Goal: Task Accomplishment & Management: Manage account settings

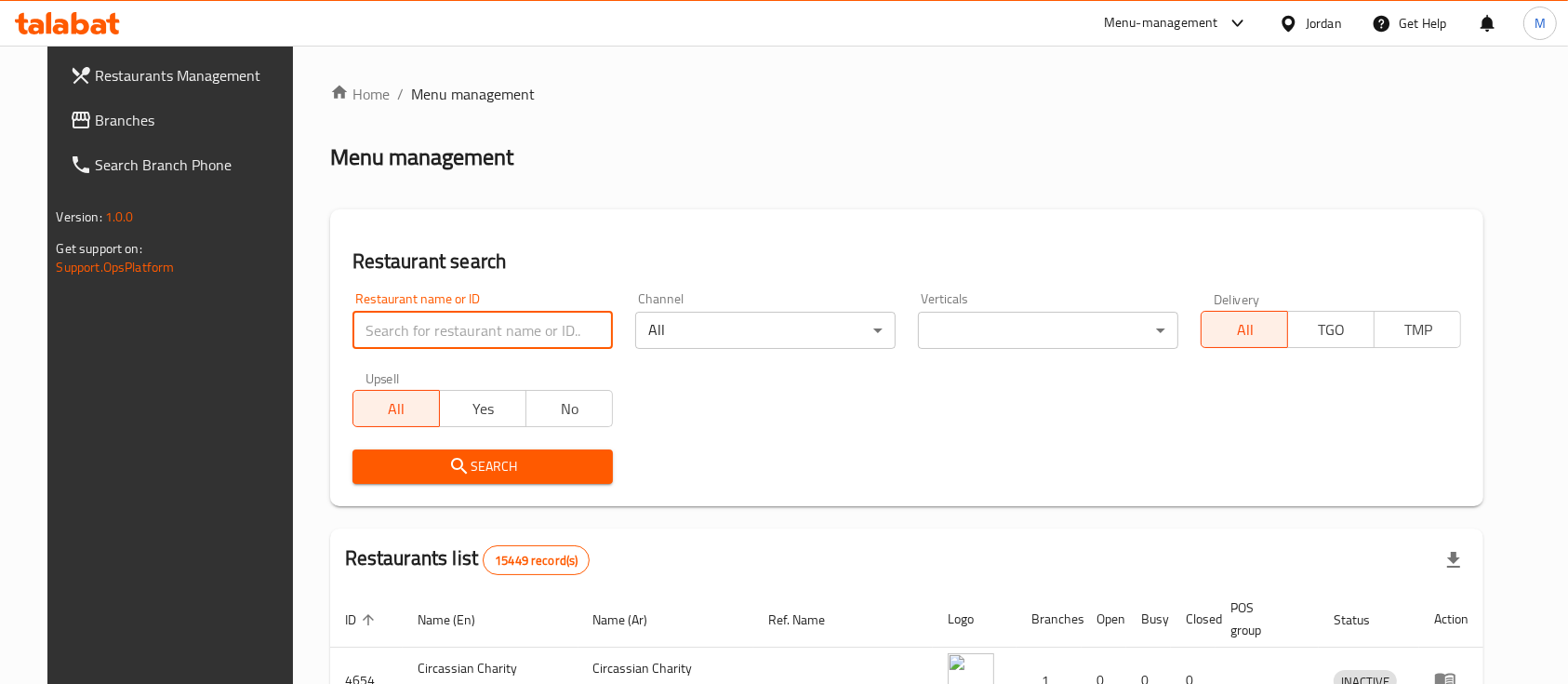
click at [415, 323] on input "search" at bounding box center [483, 330] width 260 height 37
type input "s"
click button "Search" at bounding box center [483, 466] width 260 height 34
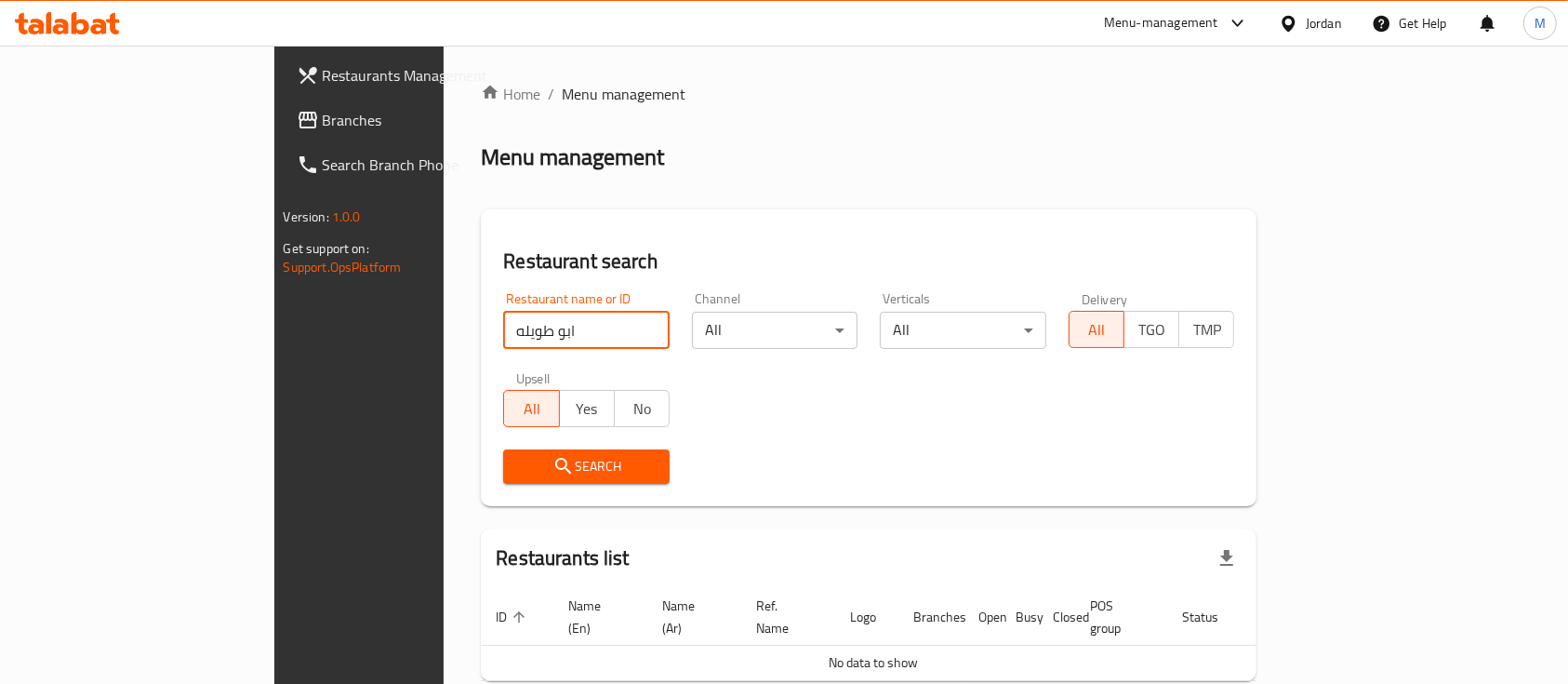
click button "Search" at bounding box center [586, 466] width 167 height 34
type input "ا"
click button "Search" at bounding box center [586, 466] width 167 height 34
type input "طويلة"
click button "Search" at bounding box center [586, 466] width 167 height 34
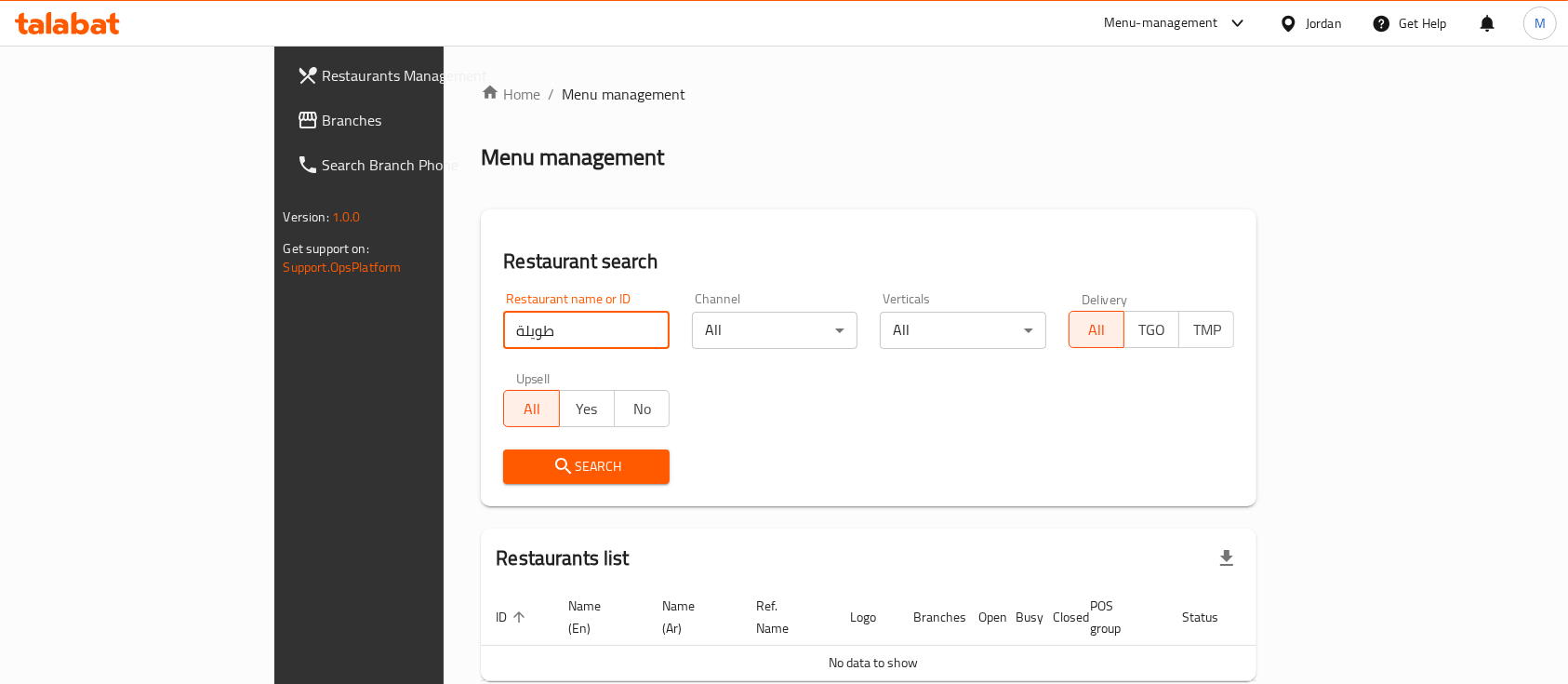
drag, startPoint x: 407, startPoint y: 342, endPoint x: 656, endPoint y: 342, distance: 248.4
click at [492, 353] on div "Restaurant name or ID طويلة Restaurant name or ID" at bounding box center [586, 320] width 189 height 79
click at [584, 329] on input "طويلة" at bounding box center [586, 330] width 167 height 37
type input "ش"
type input "البيك"
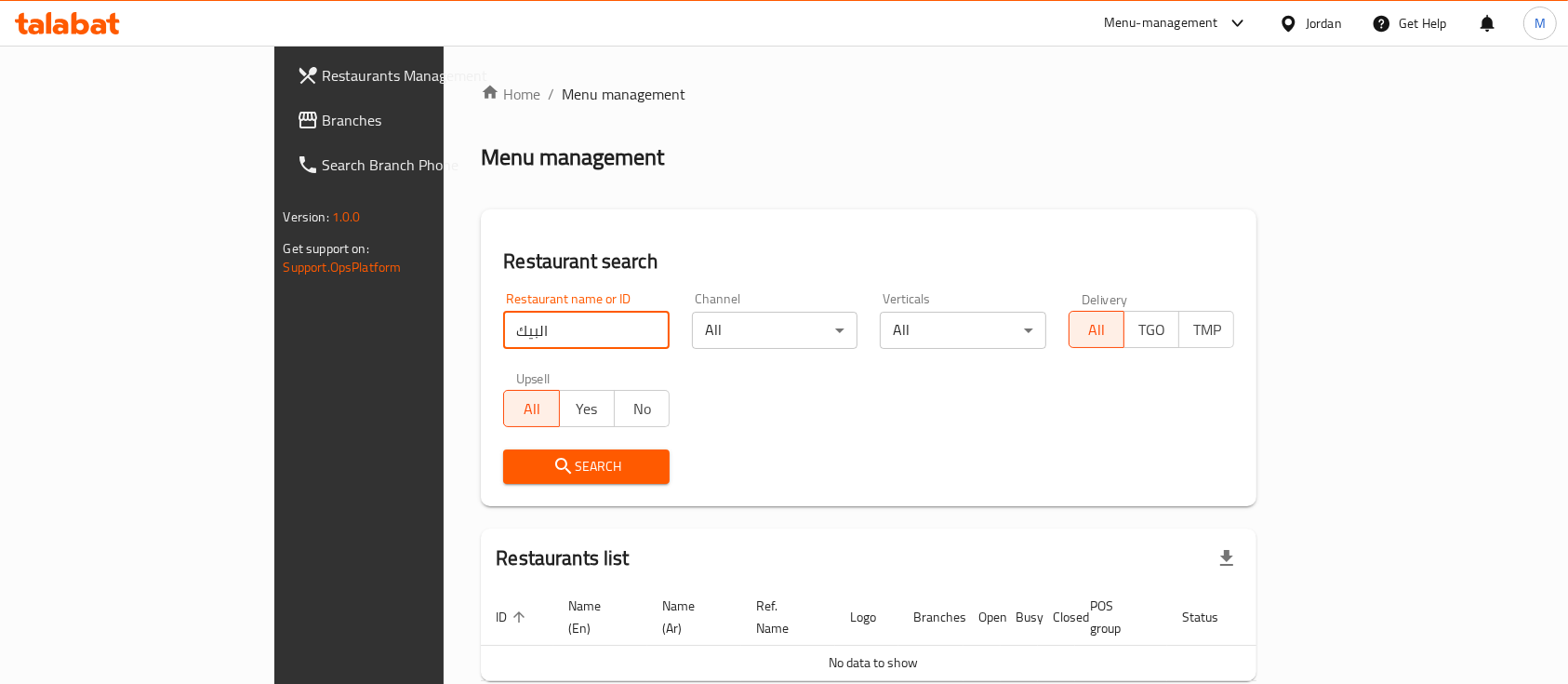
click button "Search" at bounding box center [586, 466] width 167 height 34
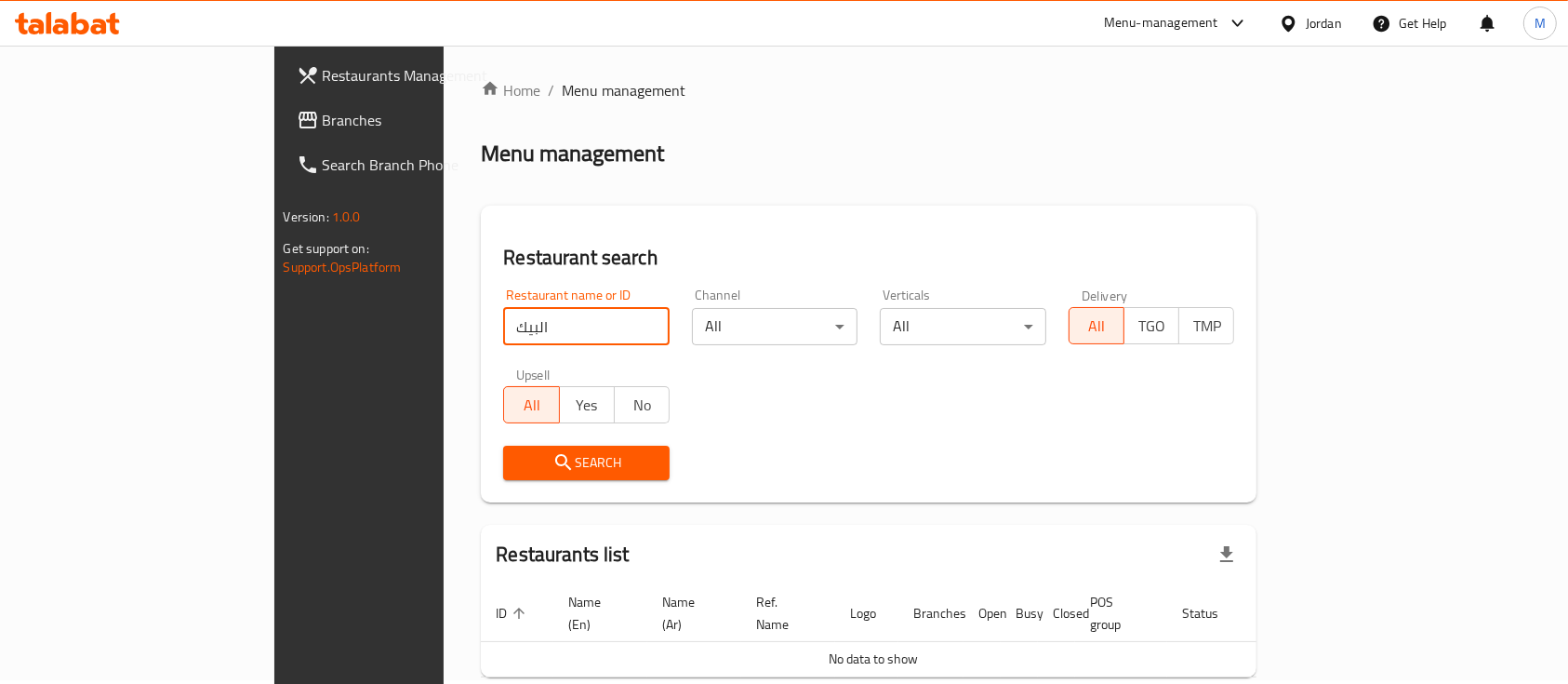
scroll to position [75, 0]
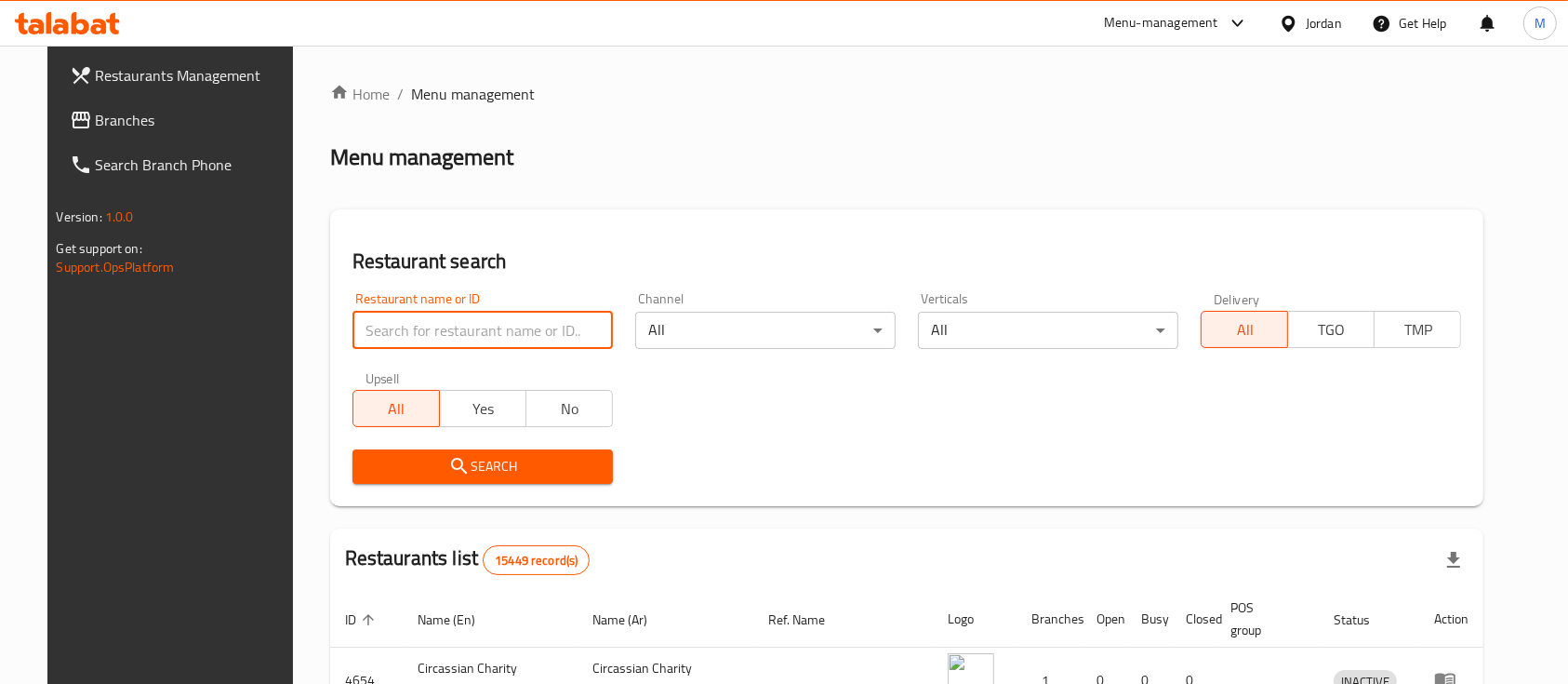
click at [389, 325] on input "search" at bounding box center [483, 330] width 260 height 37
type input "س"
type input "البيك"
click button "Search" at bounding box center [483, 466] width 260 height 34
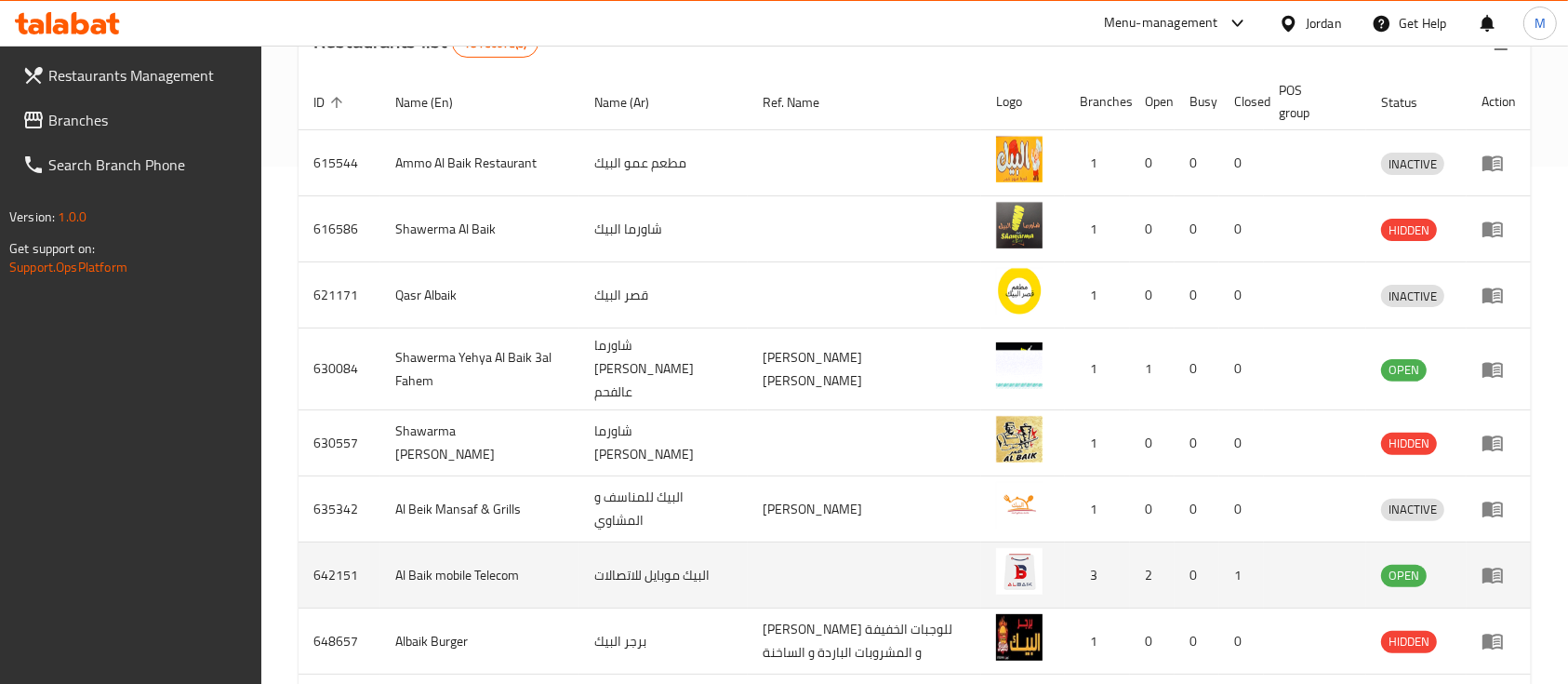
scroll to position [716, 0]
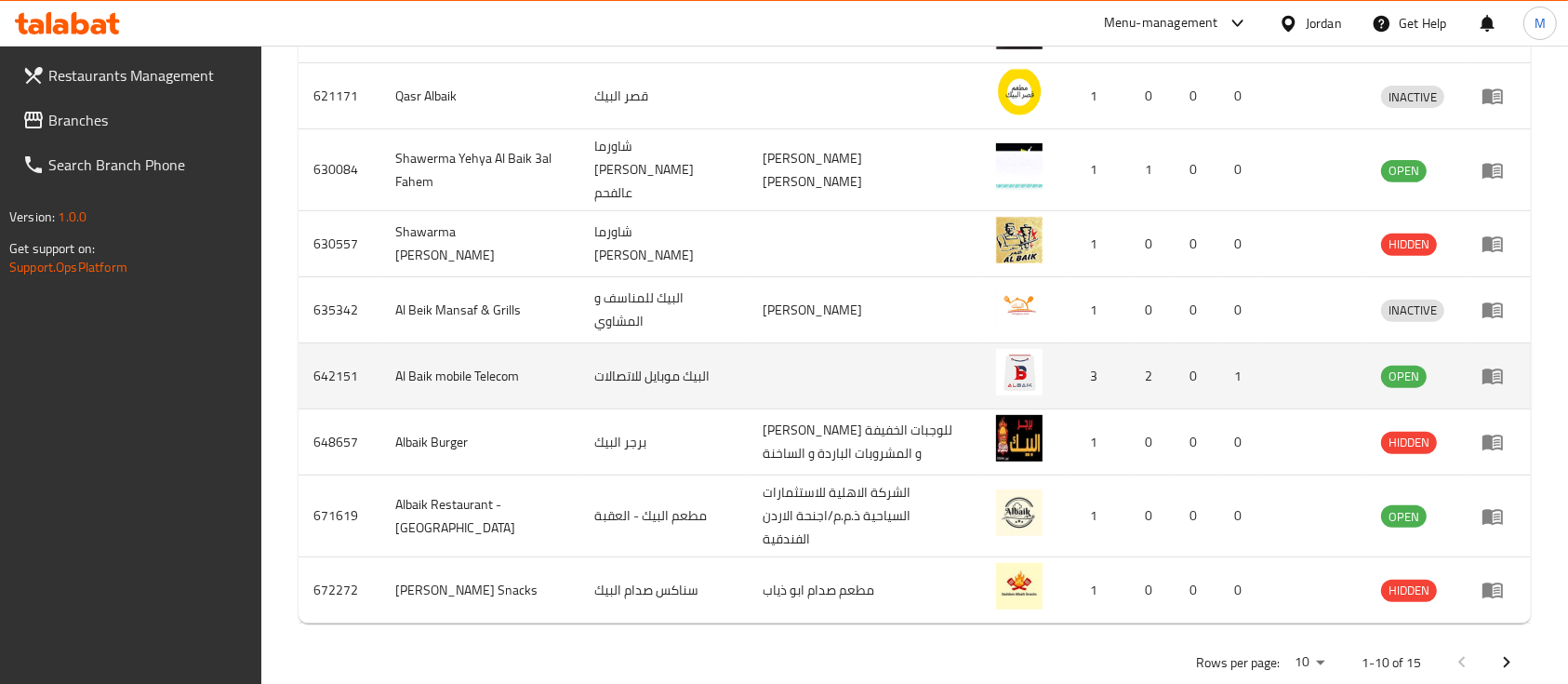
click at [1511, 365] on link "enhanced table" at bounding box center [1499, 376] width 34 height 22
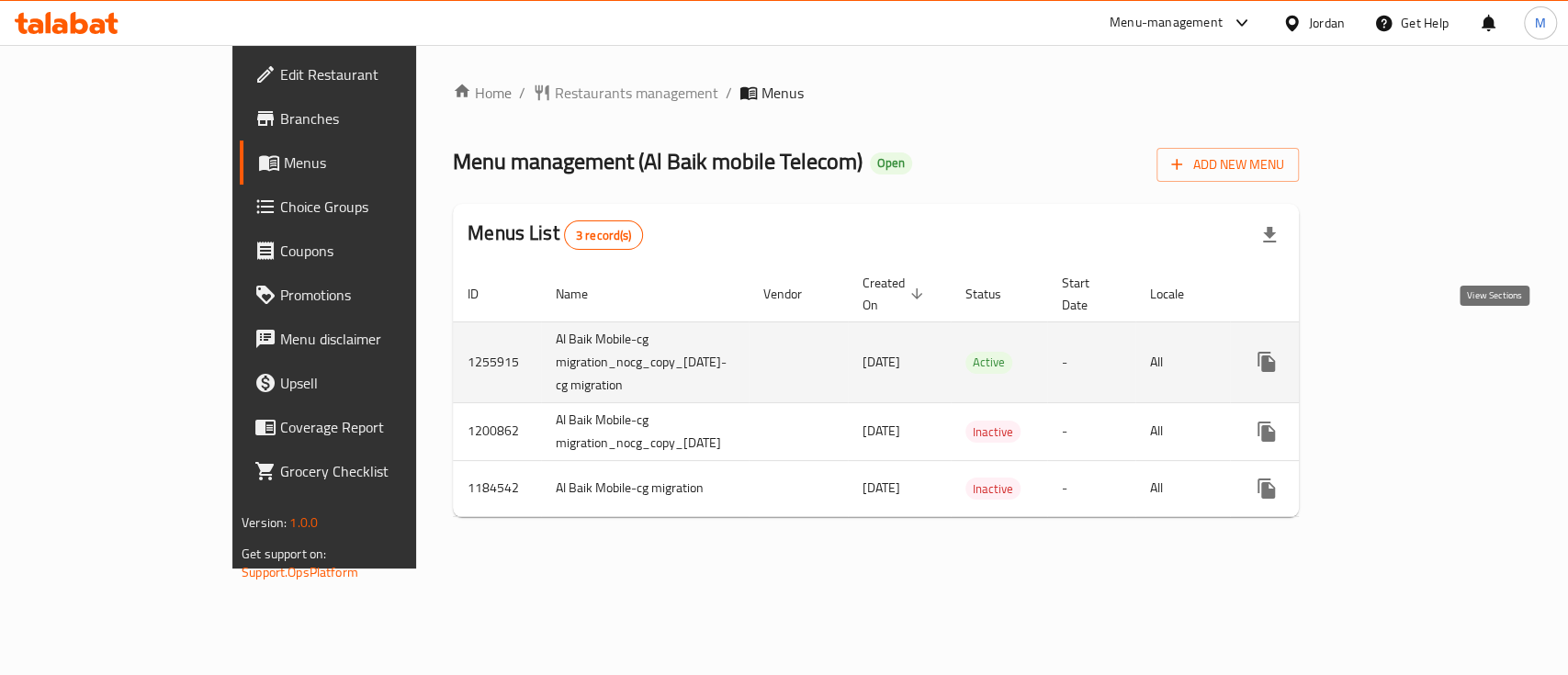
click at [1410, 350] on icon "enhanced table" at bounding box center [1399, 361] width 22 height 22
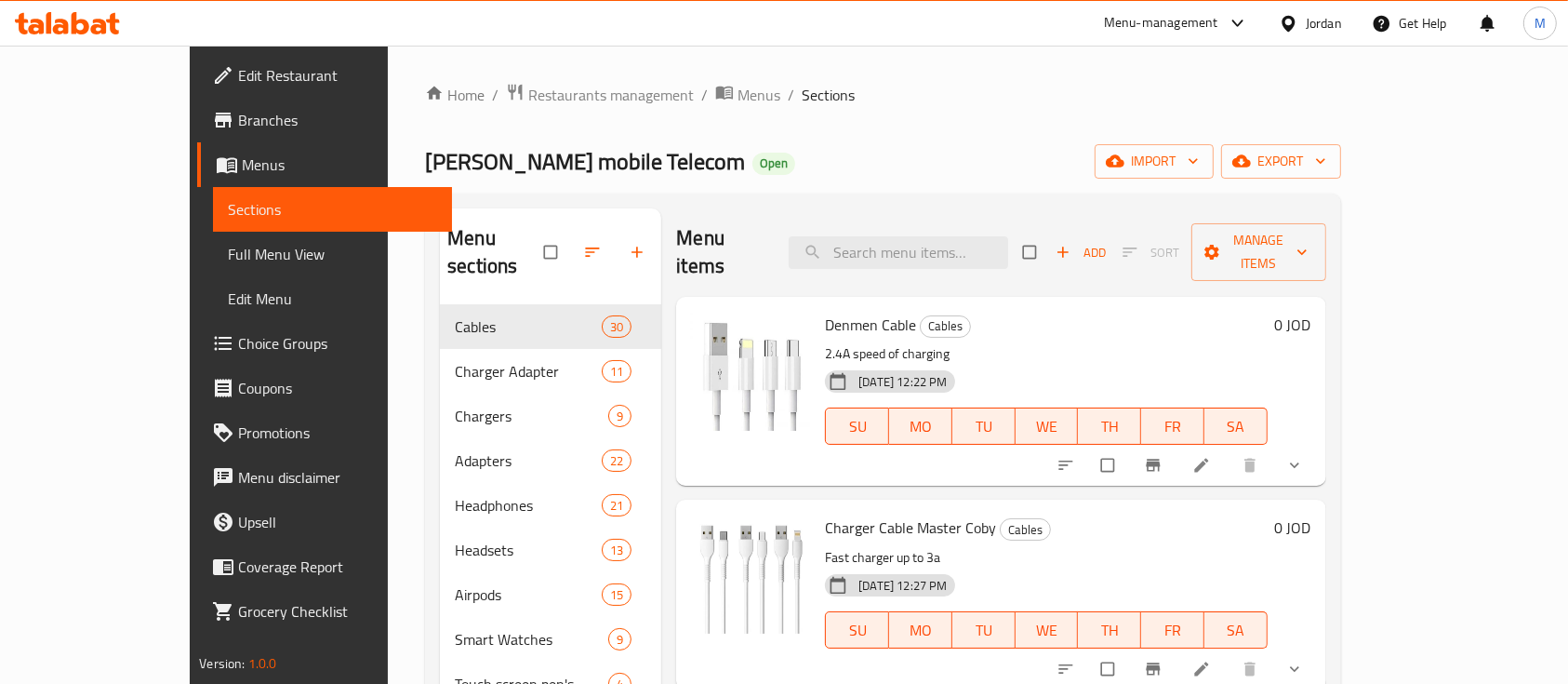
click at [197, 178] on link "Menus" at bounding box center [324, 164] width 255 height 45
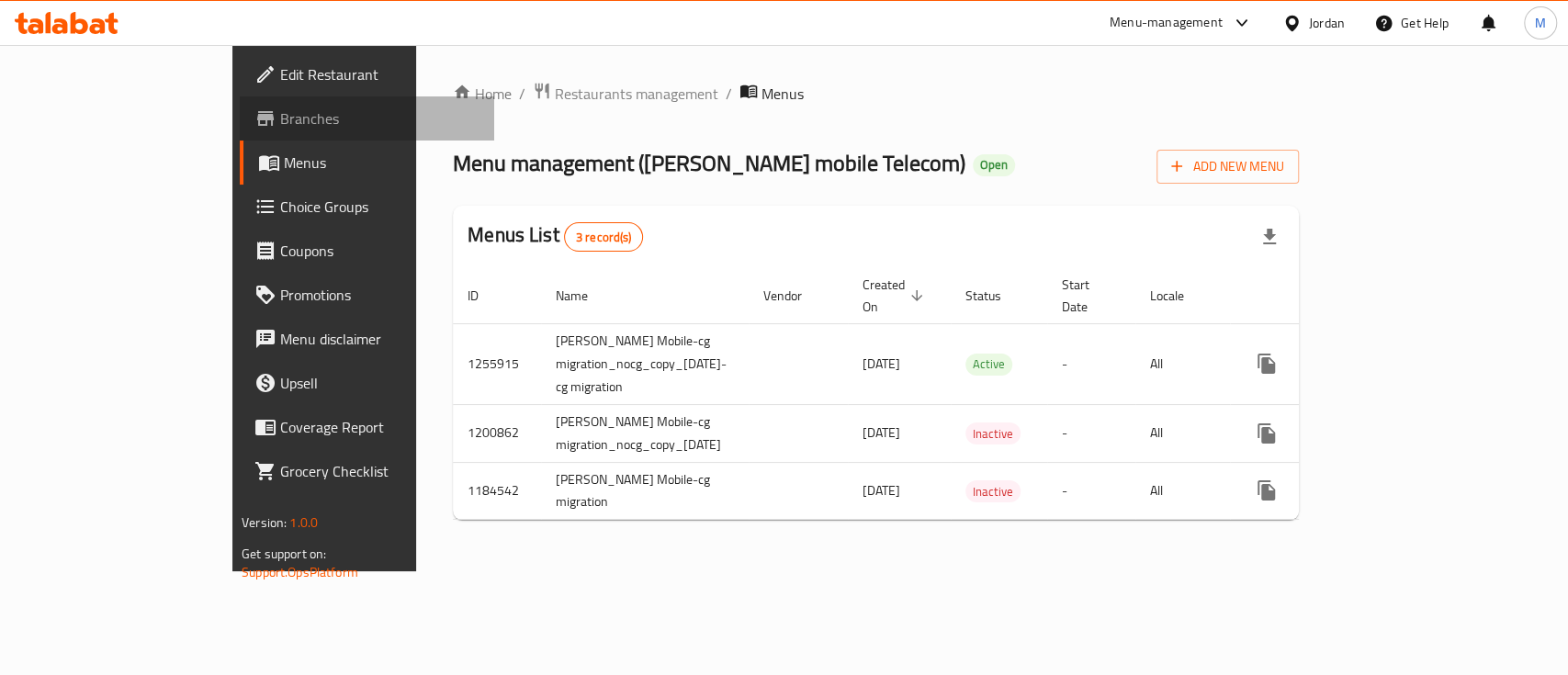
click at [240, 129] on link "Branches" at bounding box center [367, 118] width 255 height 44
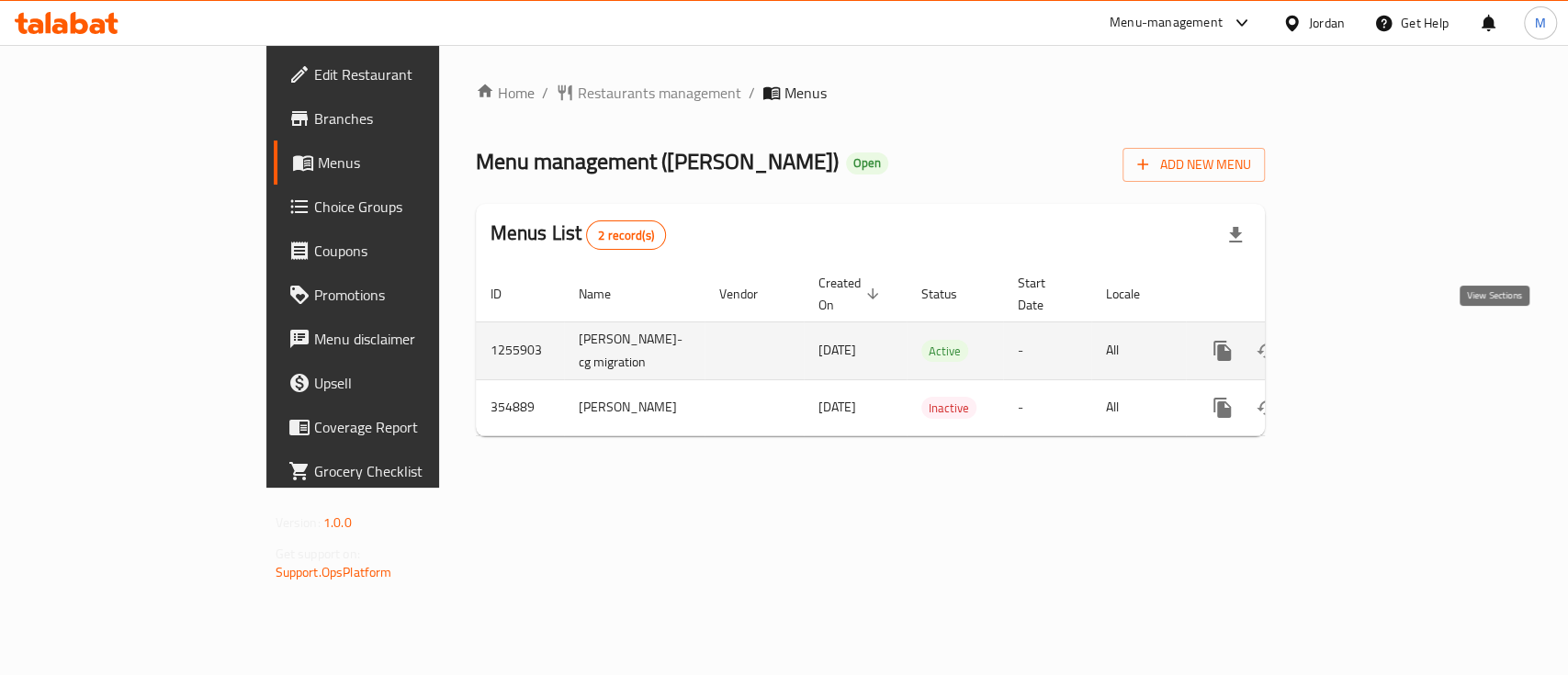
click at [1376, 353] on link "enhanced table" at bounding box center [1355, 350] width 44 height 44
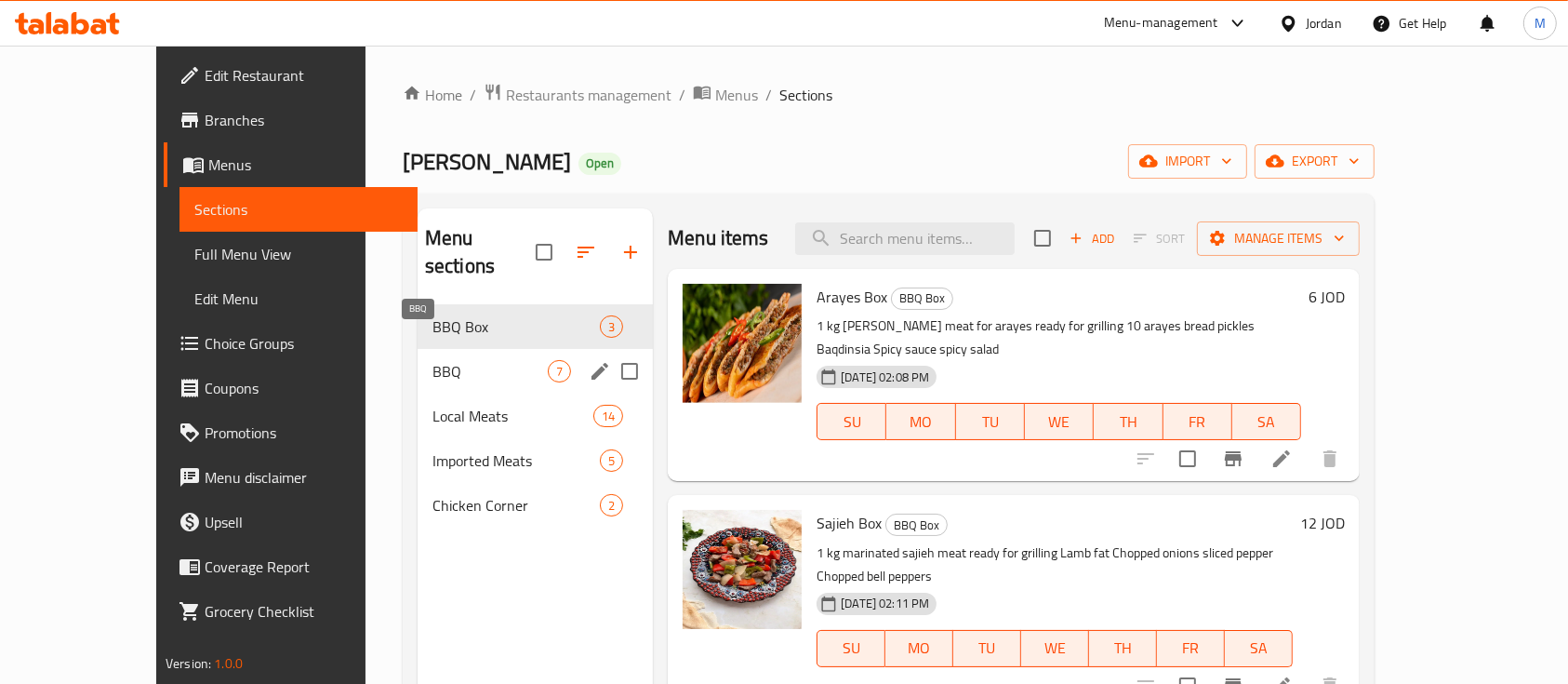
click at [439, 360] on span "BBQ" at bounding box center [490, 371] width 115 height 22
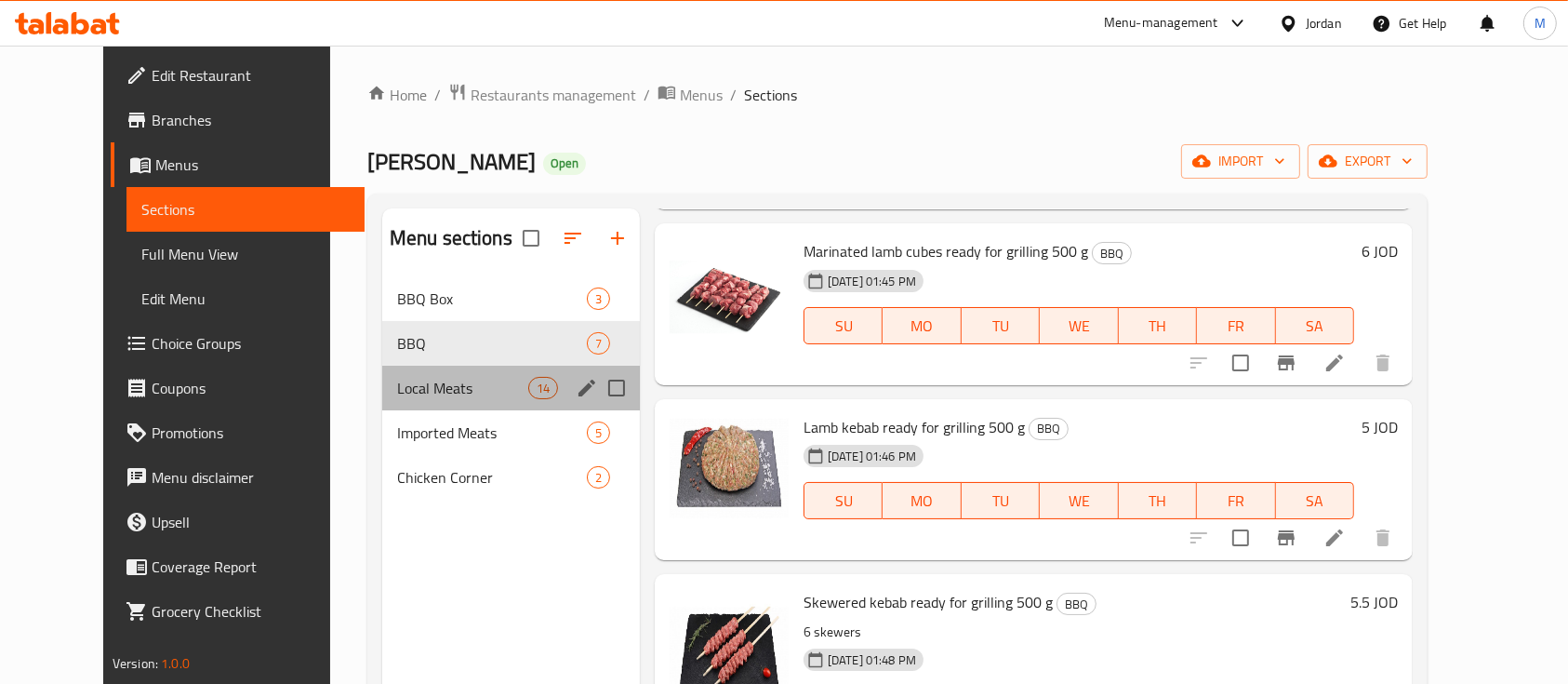
click at [432, 371] on div "Local Meats 14" at bounding box center [511, 388] width 258 height 45
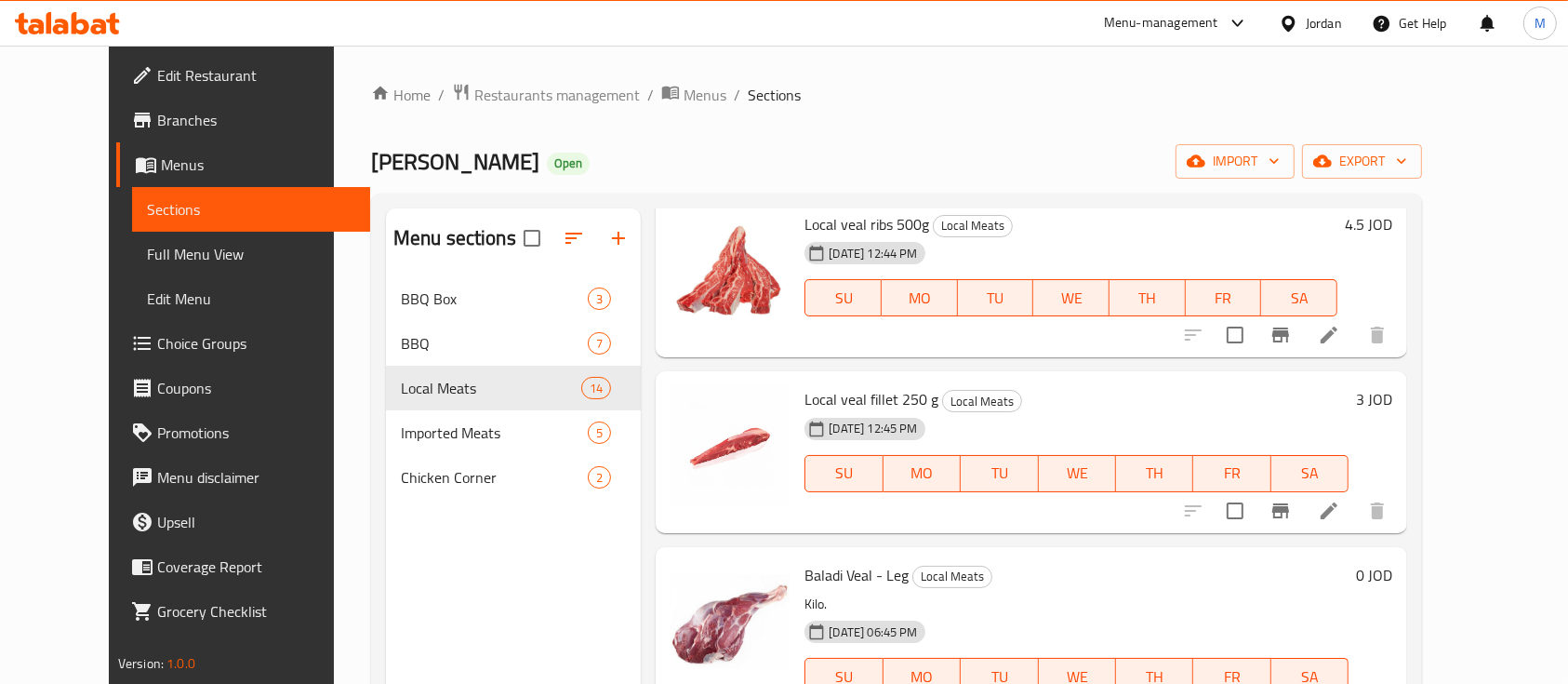
scroll to position [2036, 0]
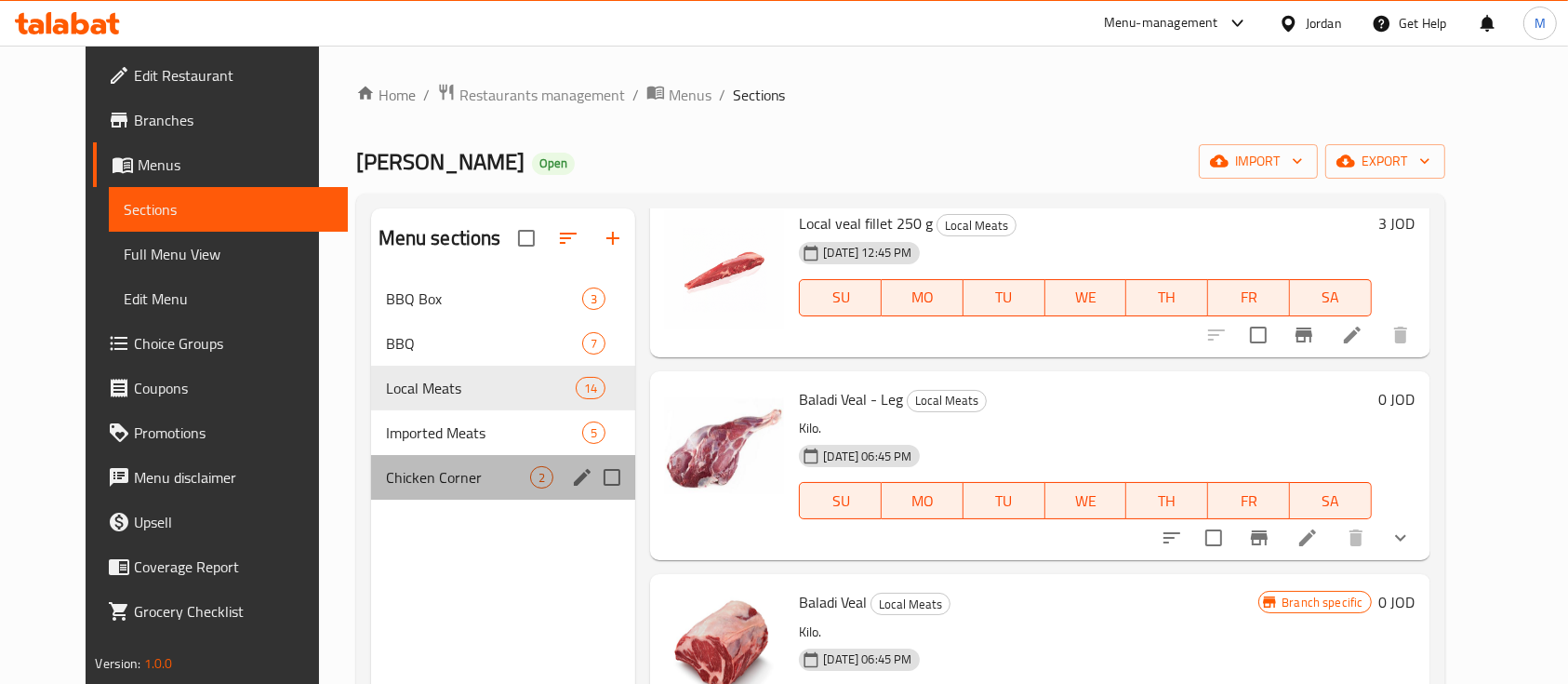
click at [409, 464] on div "Chicken Corner 2" at bounding box center [503, 477] width 265 height 45
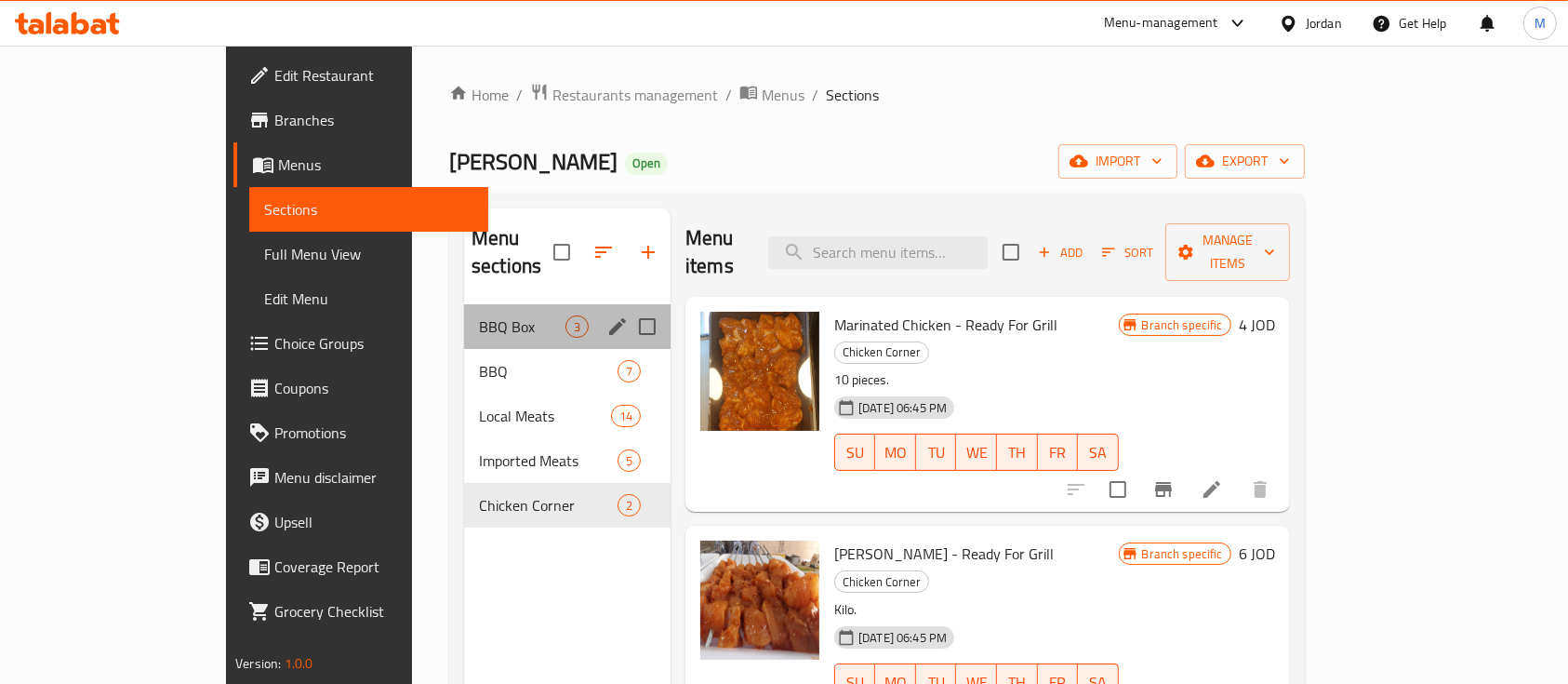
click at [472, 311] on div "BBQ Box 3" at bounding box center [567, 326] width 207 height 45
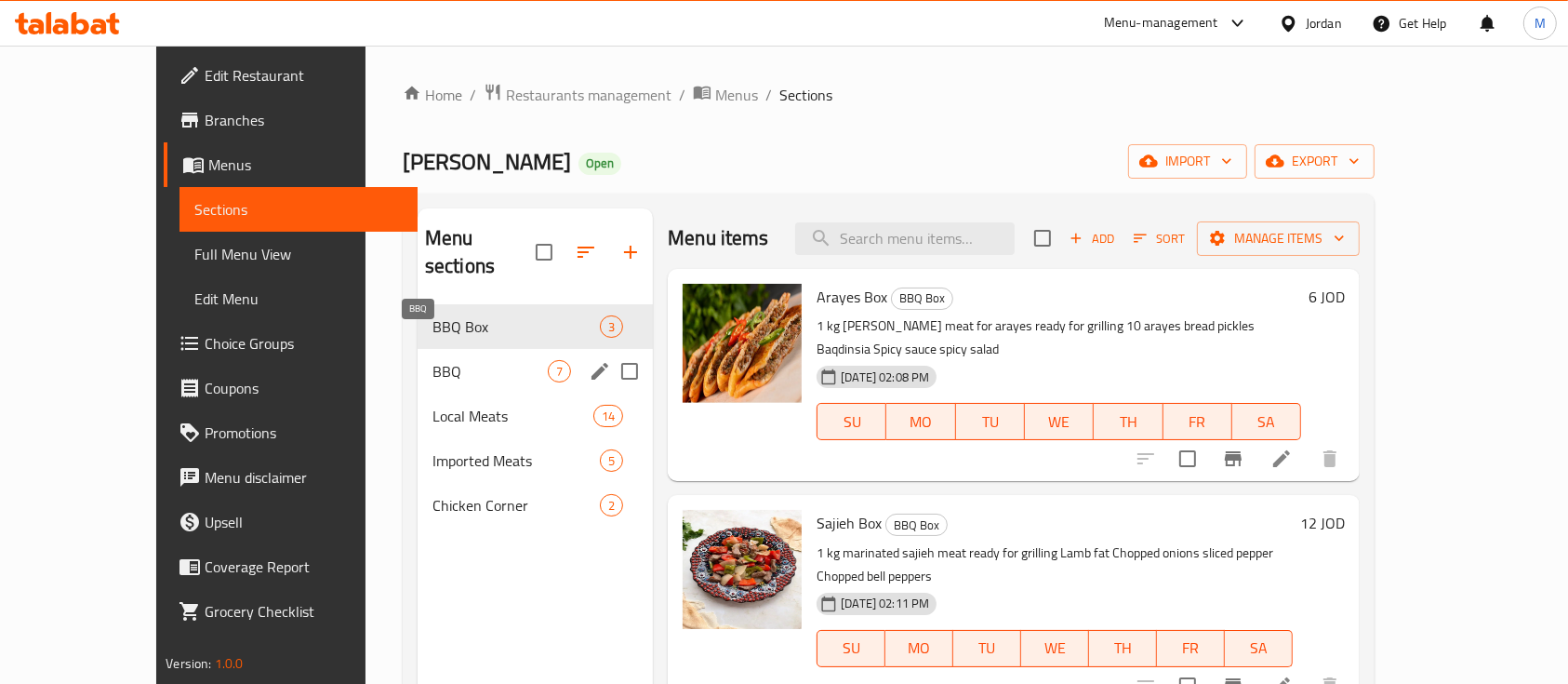
click at [433, 360] on span "BBQ" at bounding box center [490, 371] width 115 height 22
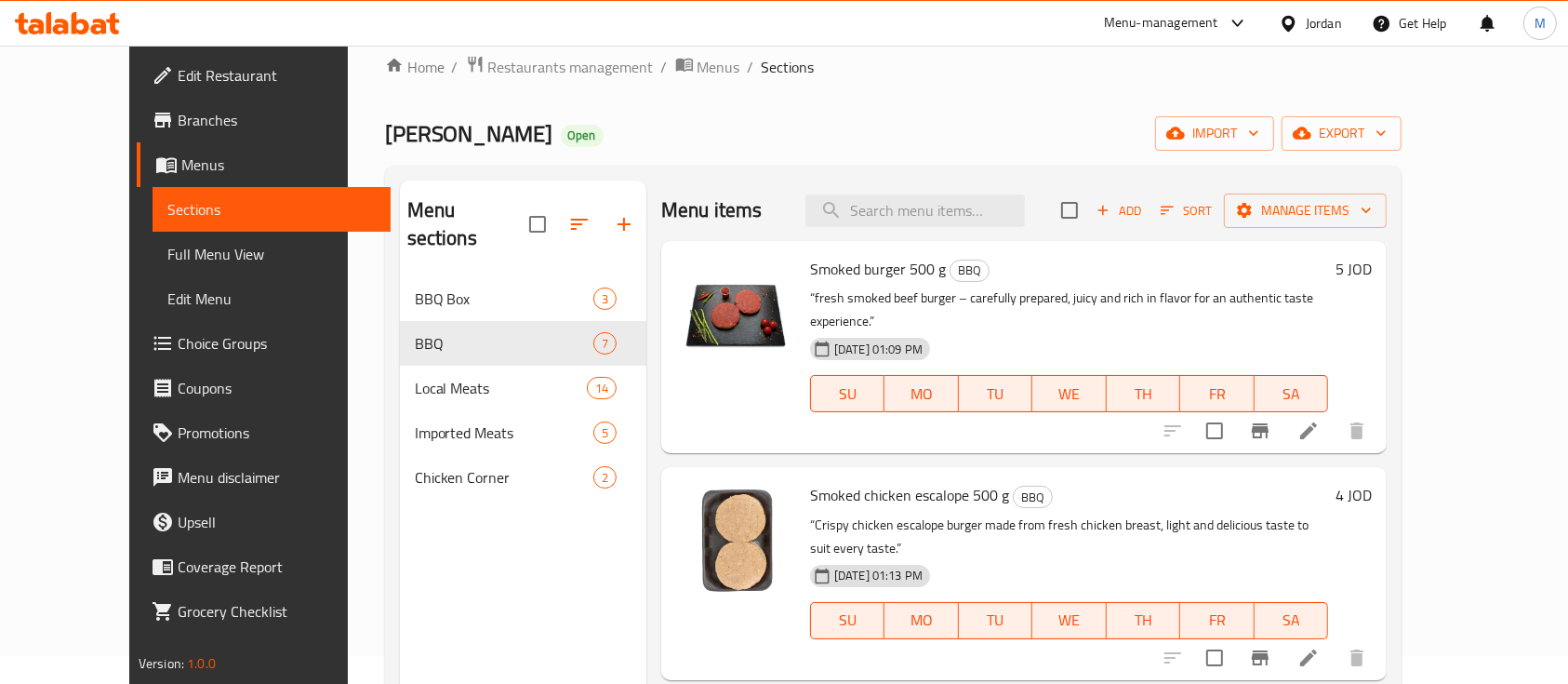
scroll to position [12, 0]
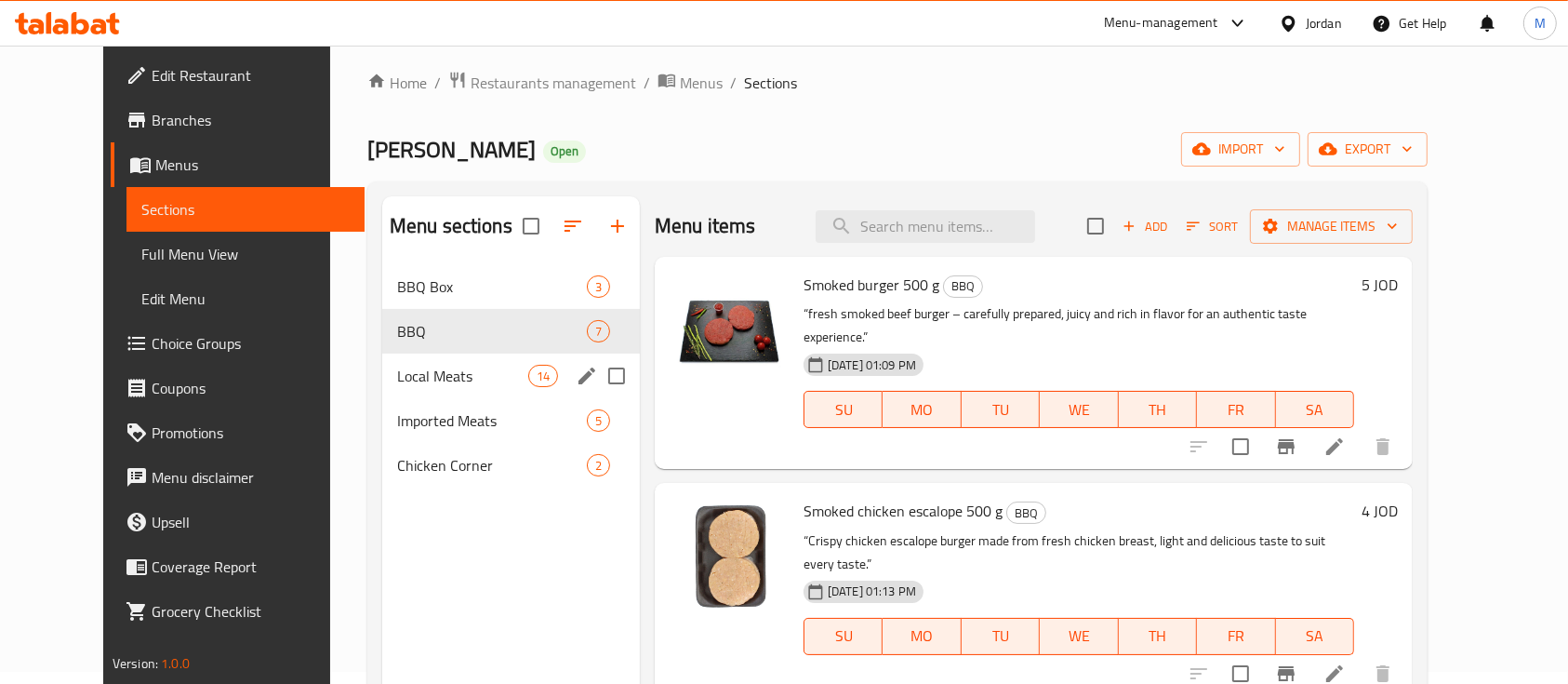
click at [397, 368] on span "Local Meats" at bounding box center [462, 376] width 131 height 22
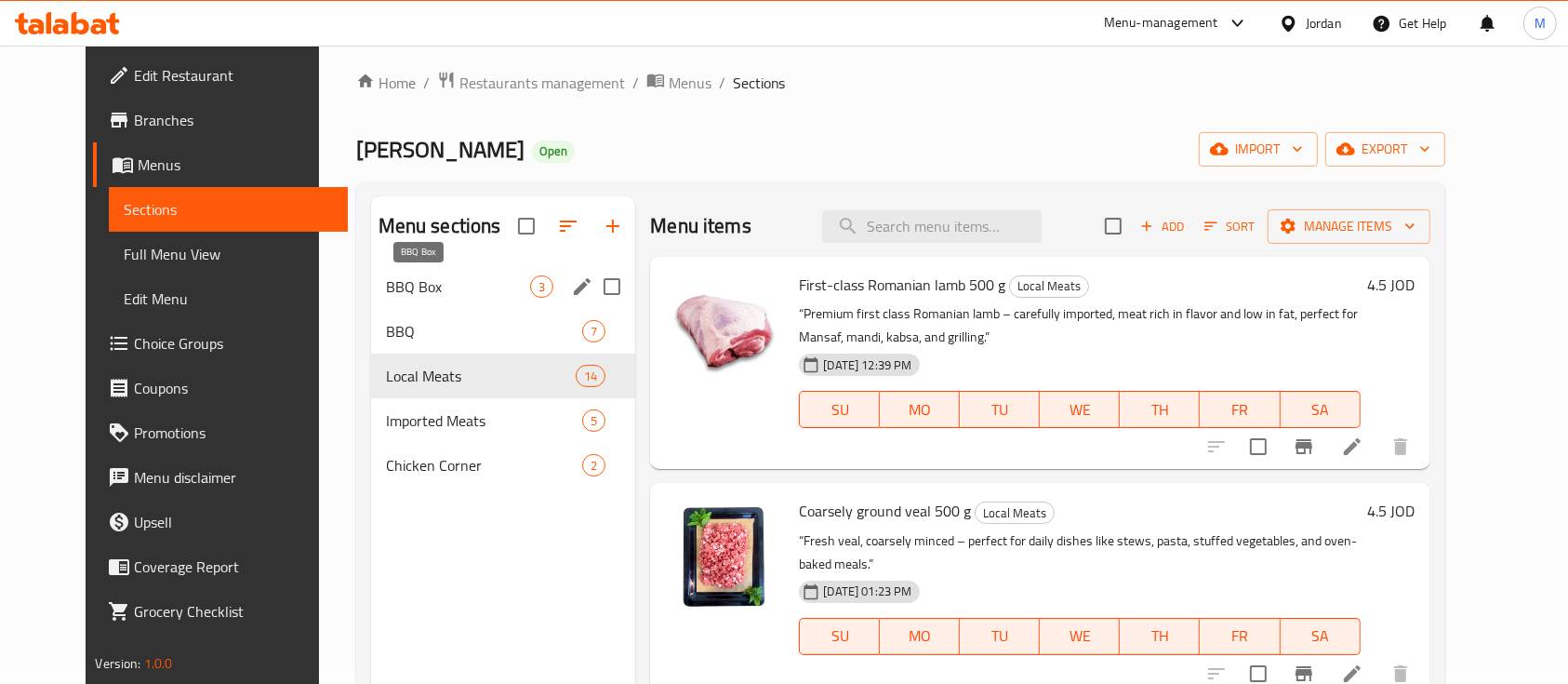
click at [393, 288] on span "BBQ Box" at bounding box center [458, 286] width 145 height 22
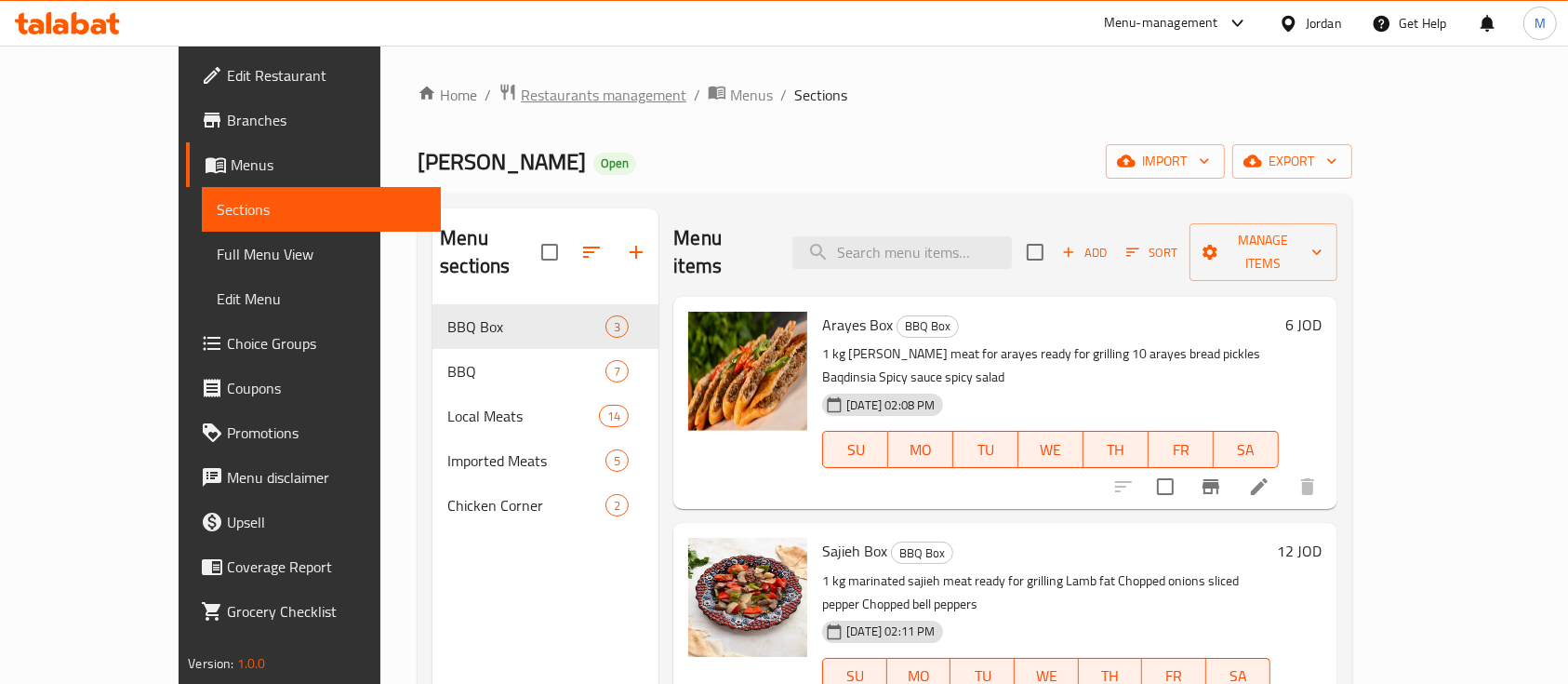
click at [521, 86] on span "Restaurants management" at bounding box center [604, 95] width 166 height 22
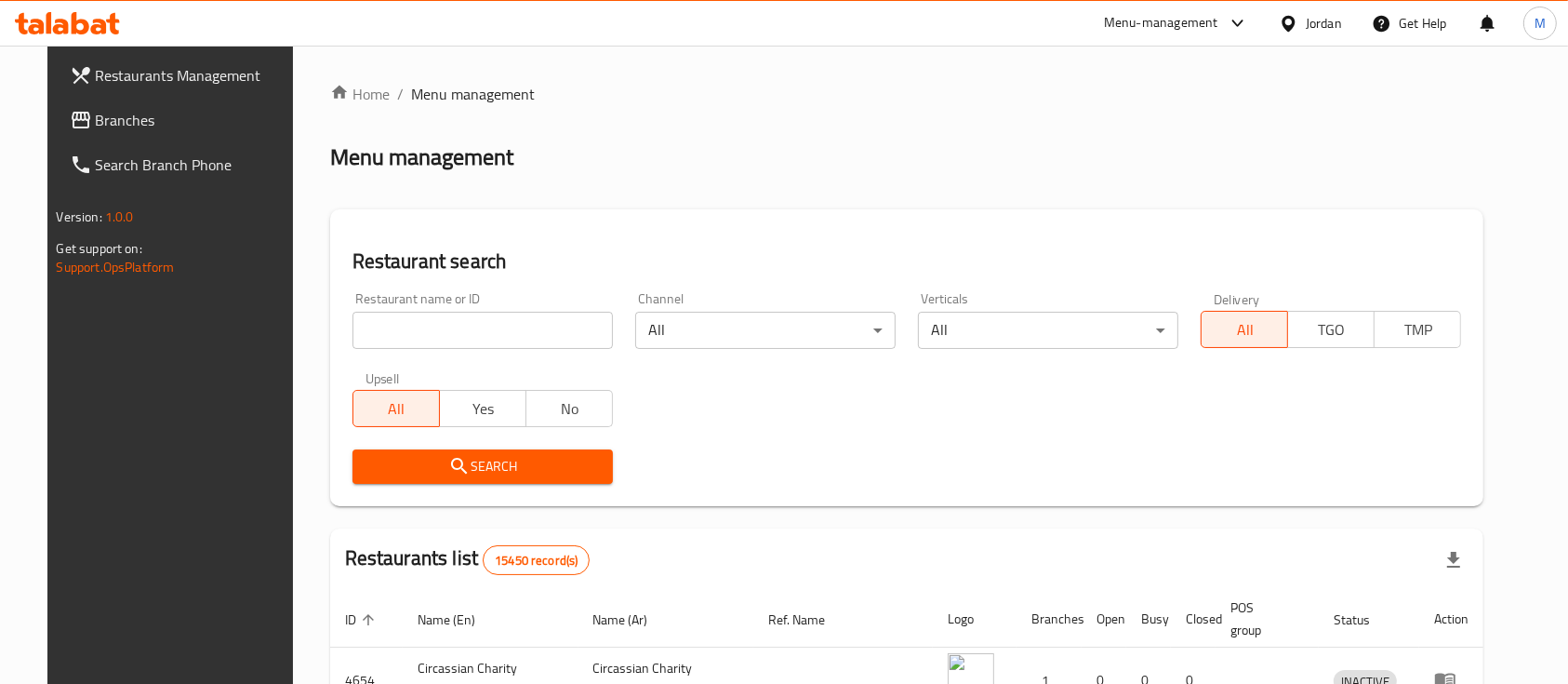
click at [475, 336] on input "search" at bounding box center [483, 330] width 260 height 37
type input "markazia"
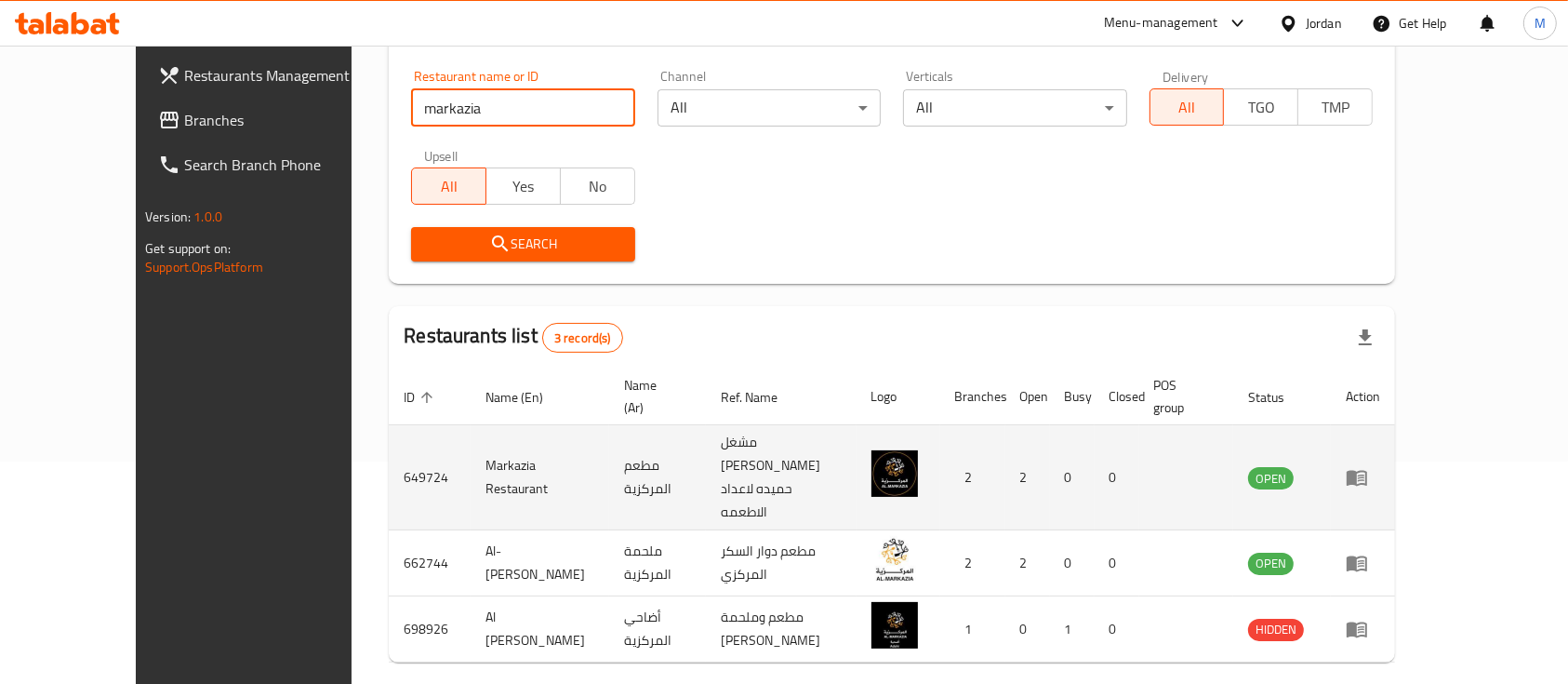
scroll to position [238, 0]
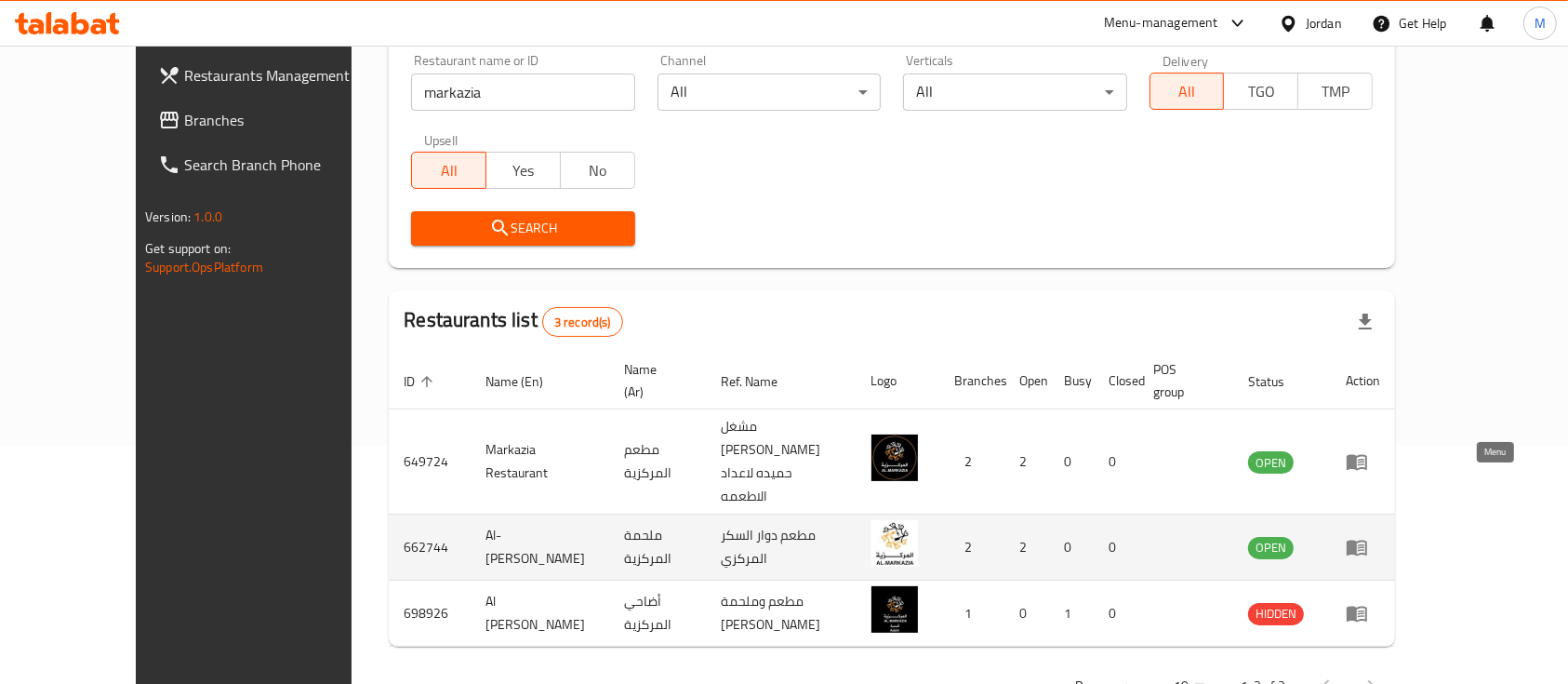
click at [1368, 536] on icon "enhanced table" at bounding box center [1357, 547] width 22 height 22
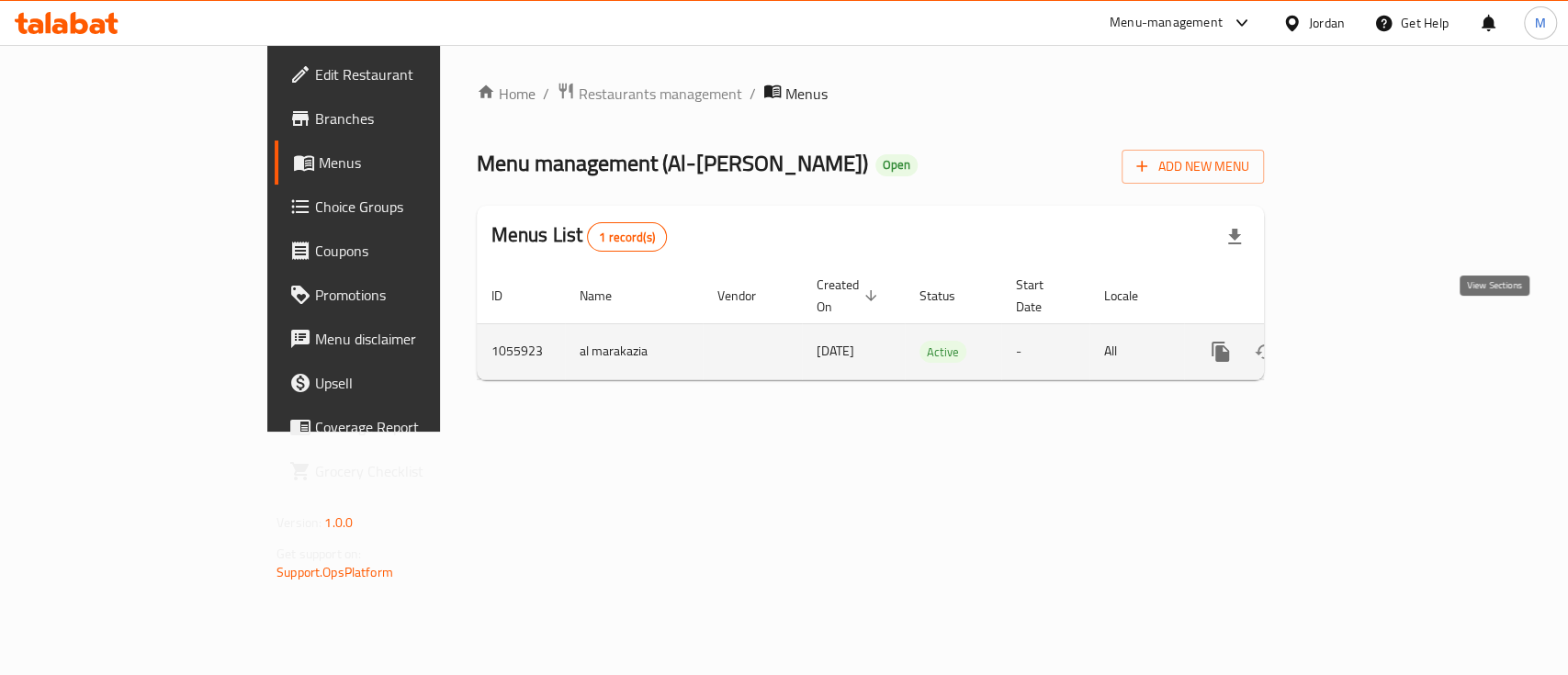
click at [1364, 340] on icon "enhanced table" at bounding box center [1353, 351] width 22 height 22
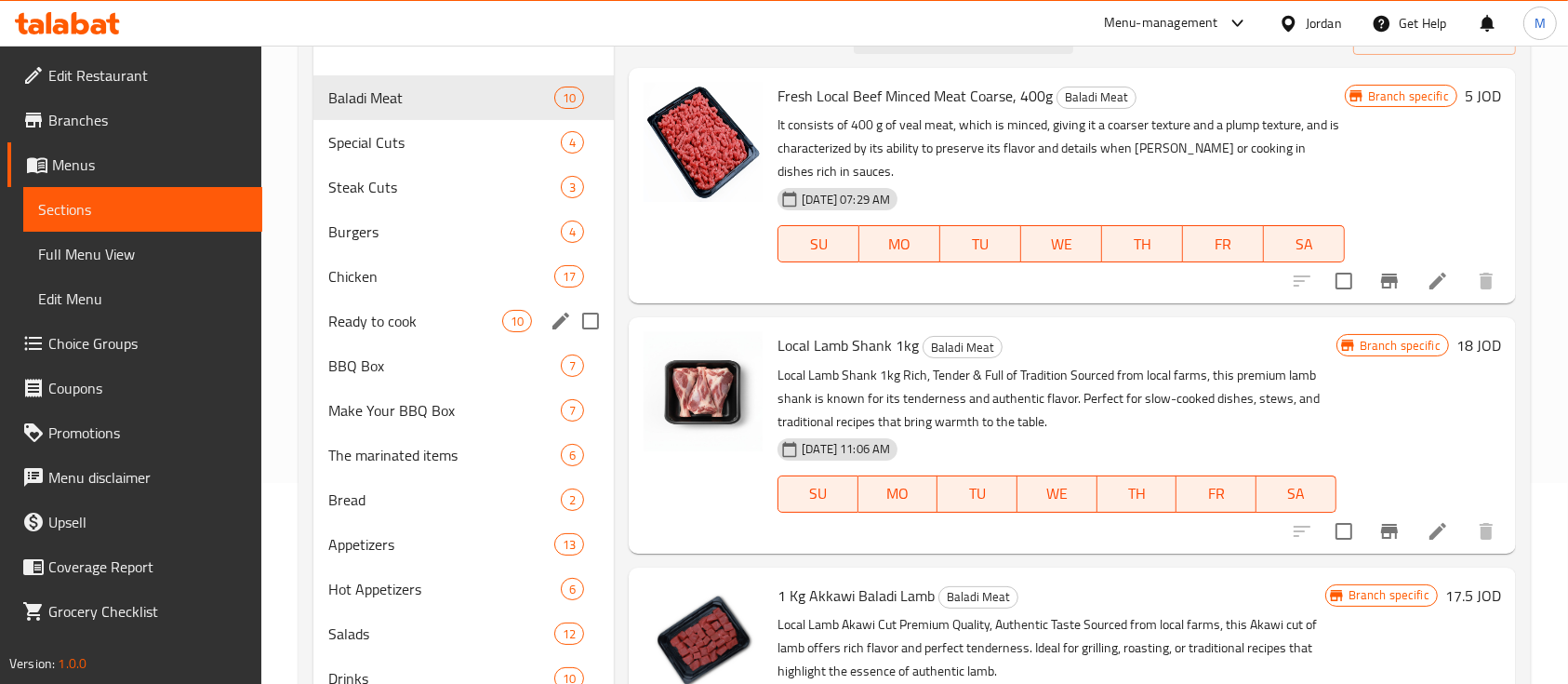
scroll to position [247, 0]
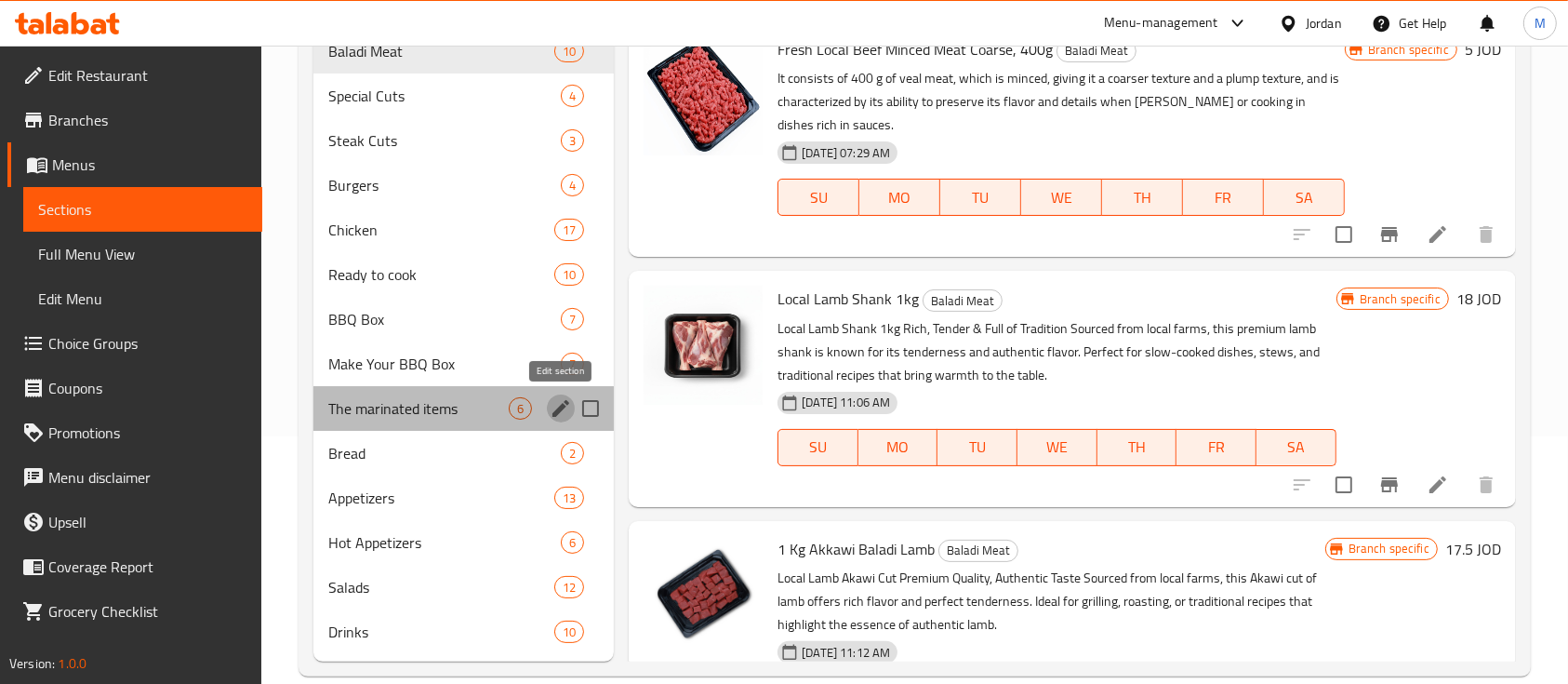
click at [552, 411] on icon "edit" at bounding box center [561, 408] width 22 height 22
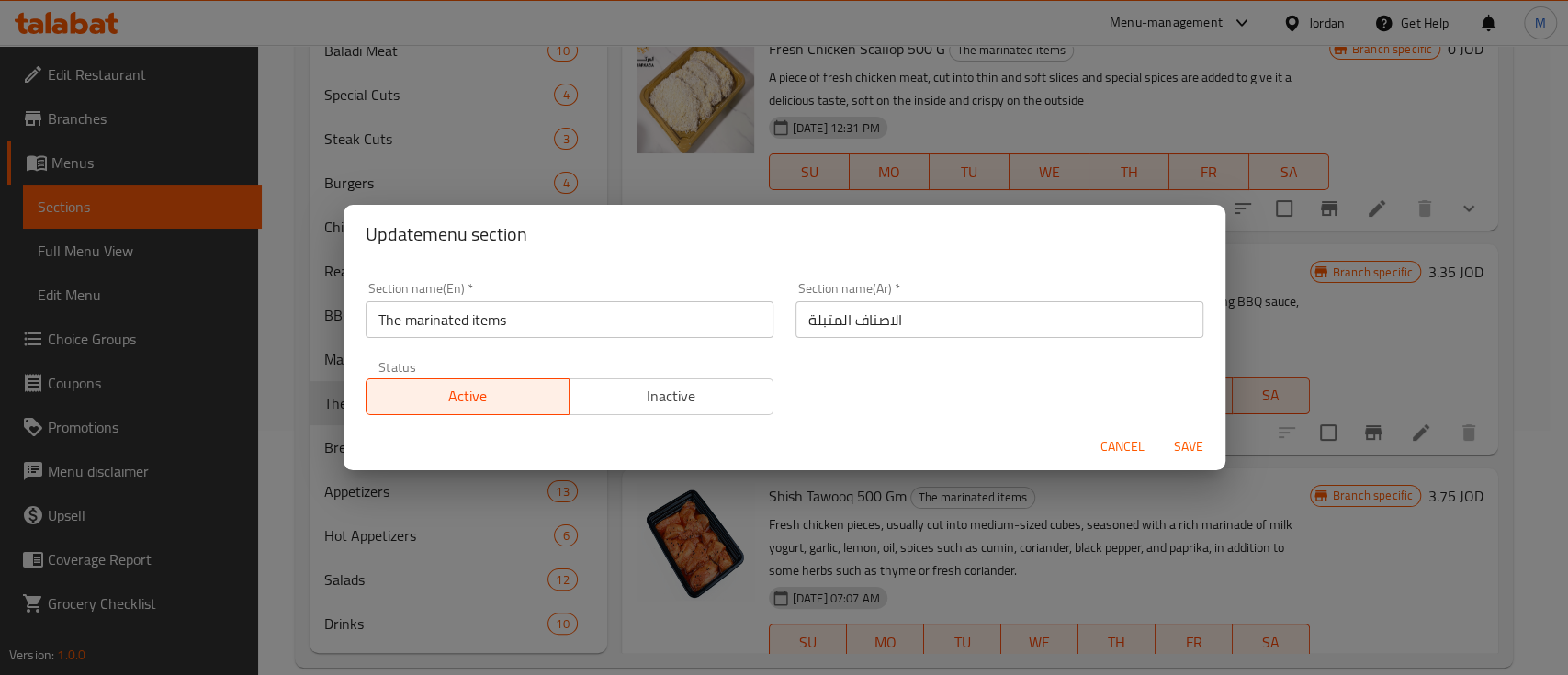
click at [521, 159] on div "Update menu section Section name(En)   * The marinated items Section name(En) *…" at bounding box center [784, 338] width 1568 height 675
click at [1116, 444] on span "Cancel" at bounding box center [1122, 446] width 44 height 23
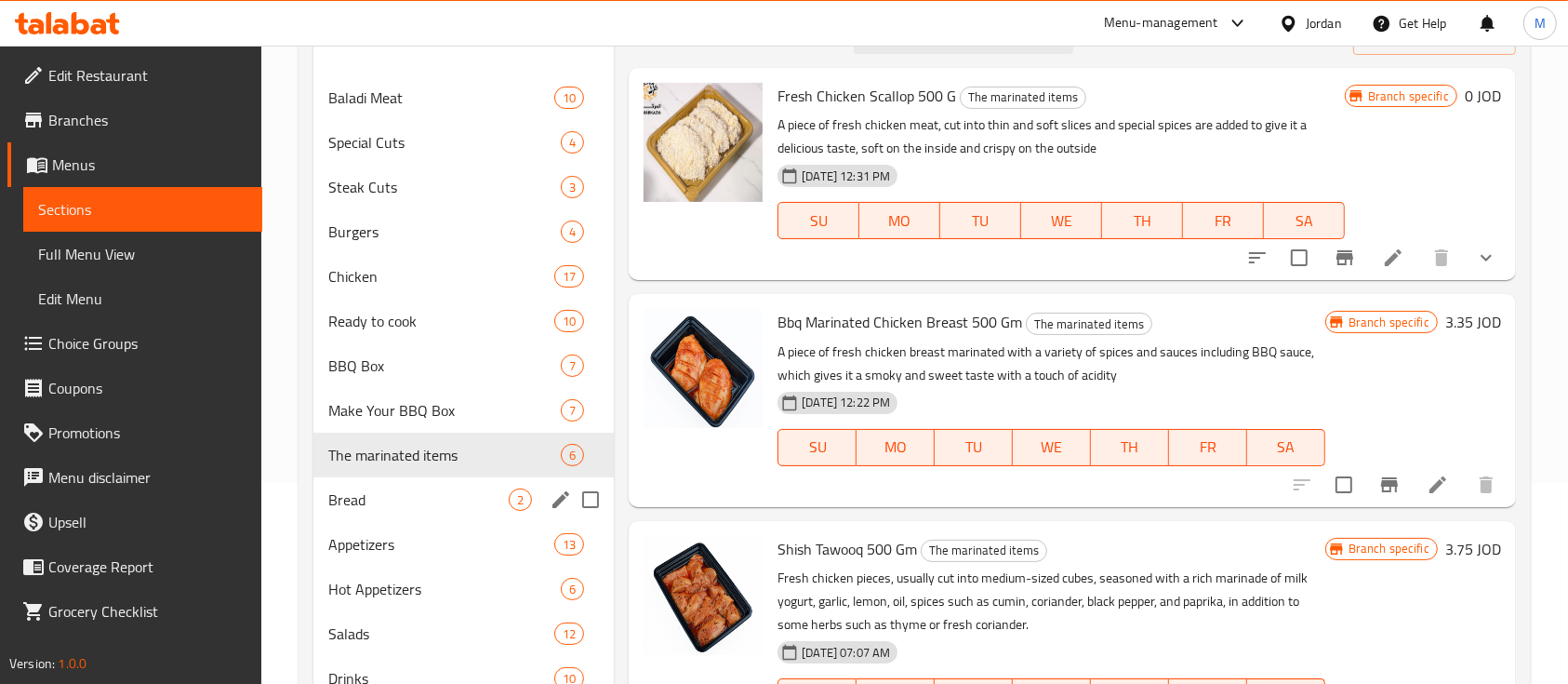
scroll to position [247, 0]
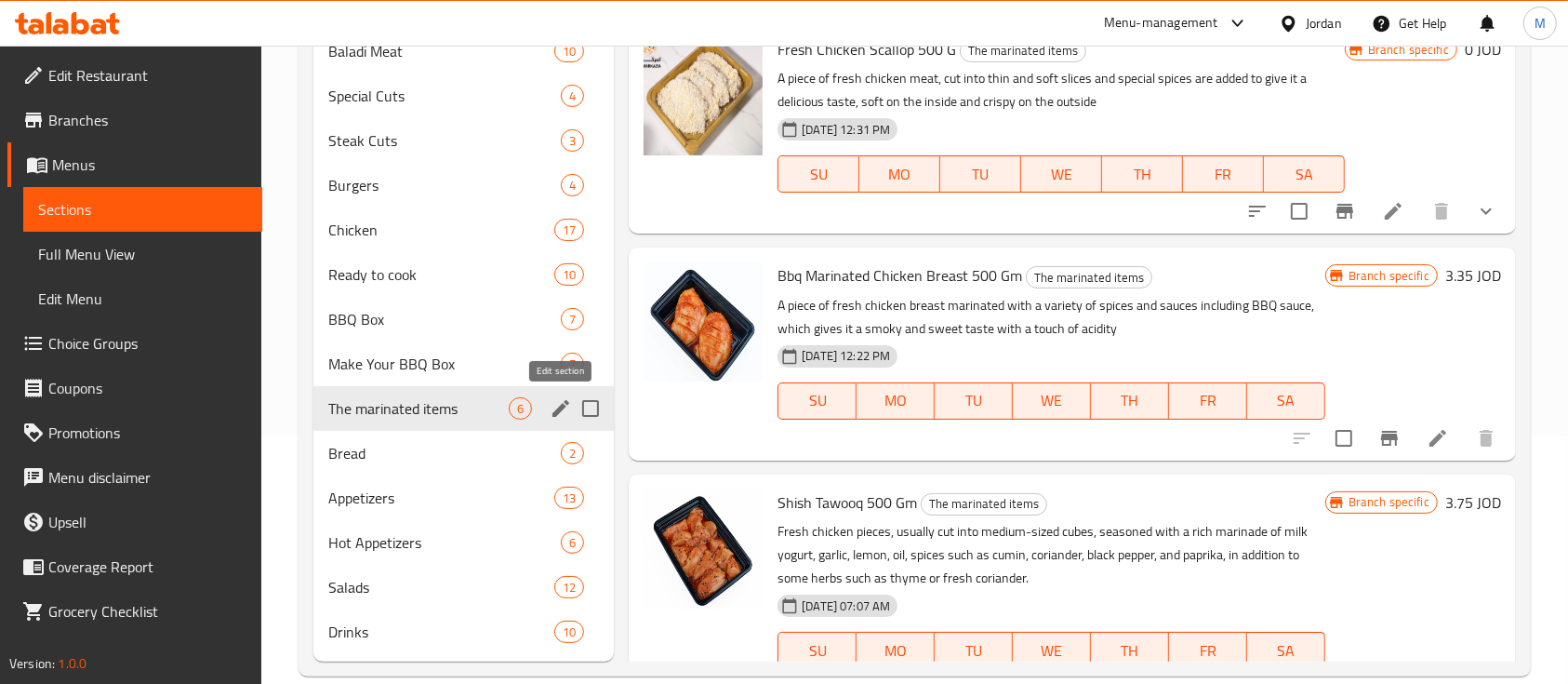
click at [558, 411] on icon "edit" at bounding box center [561, 408] width 17 height 17
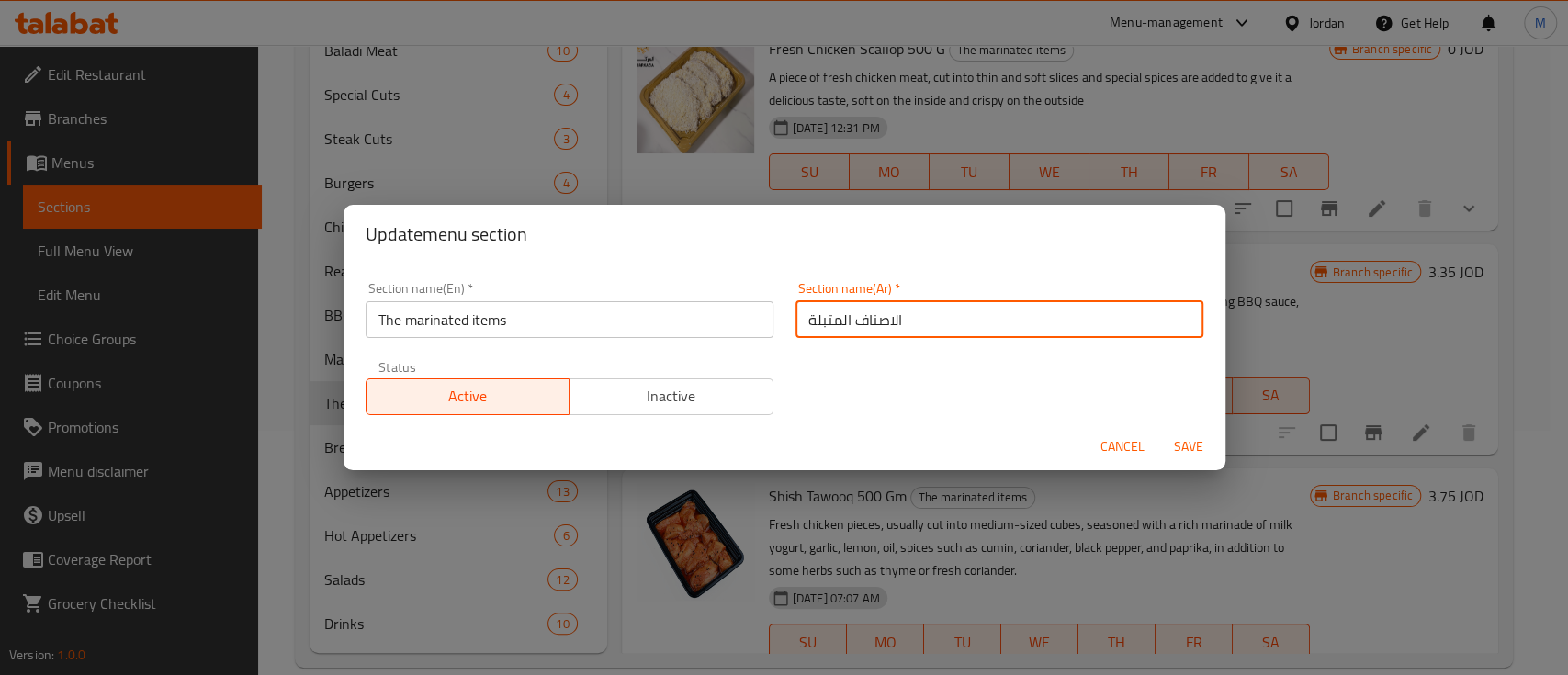
drag, startPoint x: 963, startPoint y: 323, endPoint x: 756, endPoint y: 323, distance: 207.0
click at [756, 323] on div "Section name(En)   * The marinated items Section name(En) * Section name(Ar)   …" at bounding box center [784, 347] width 860 height 155
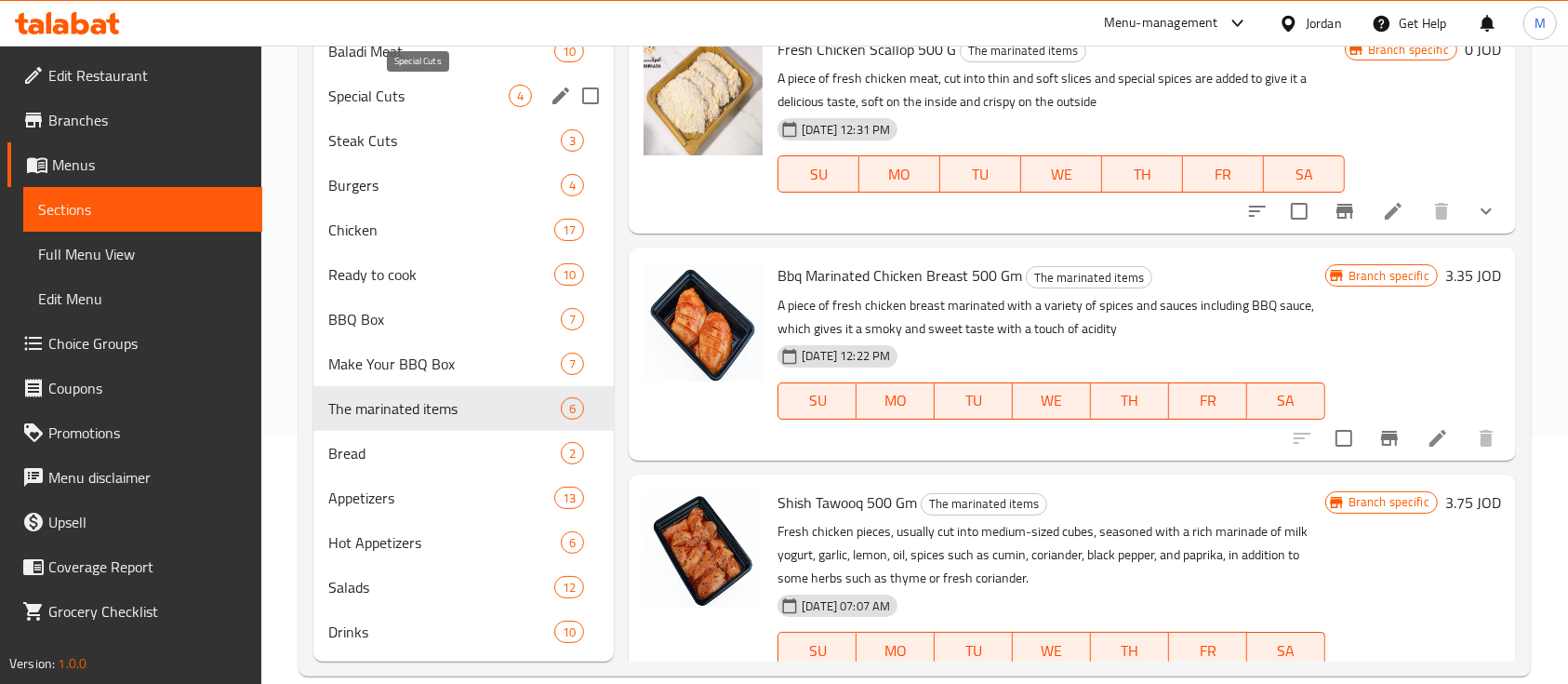
click at [464, 93] on span "Special Cuts" at bounding box center [418, 96] width 180 height 22
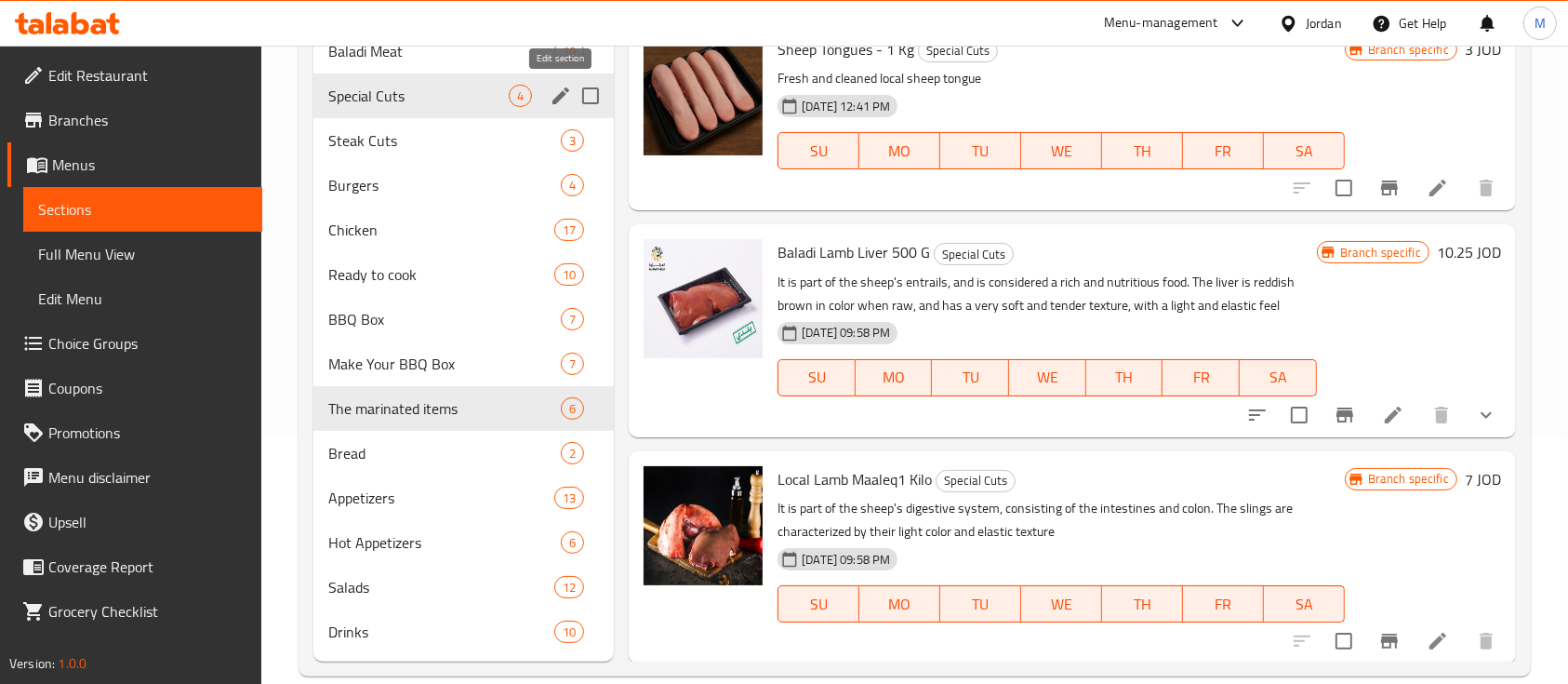
click at [558, 100] on icon "edit" at bounding box center [561, 95] width 17 height 17
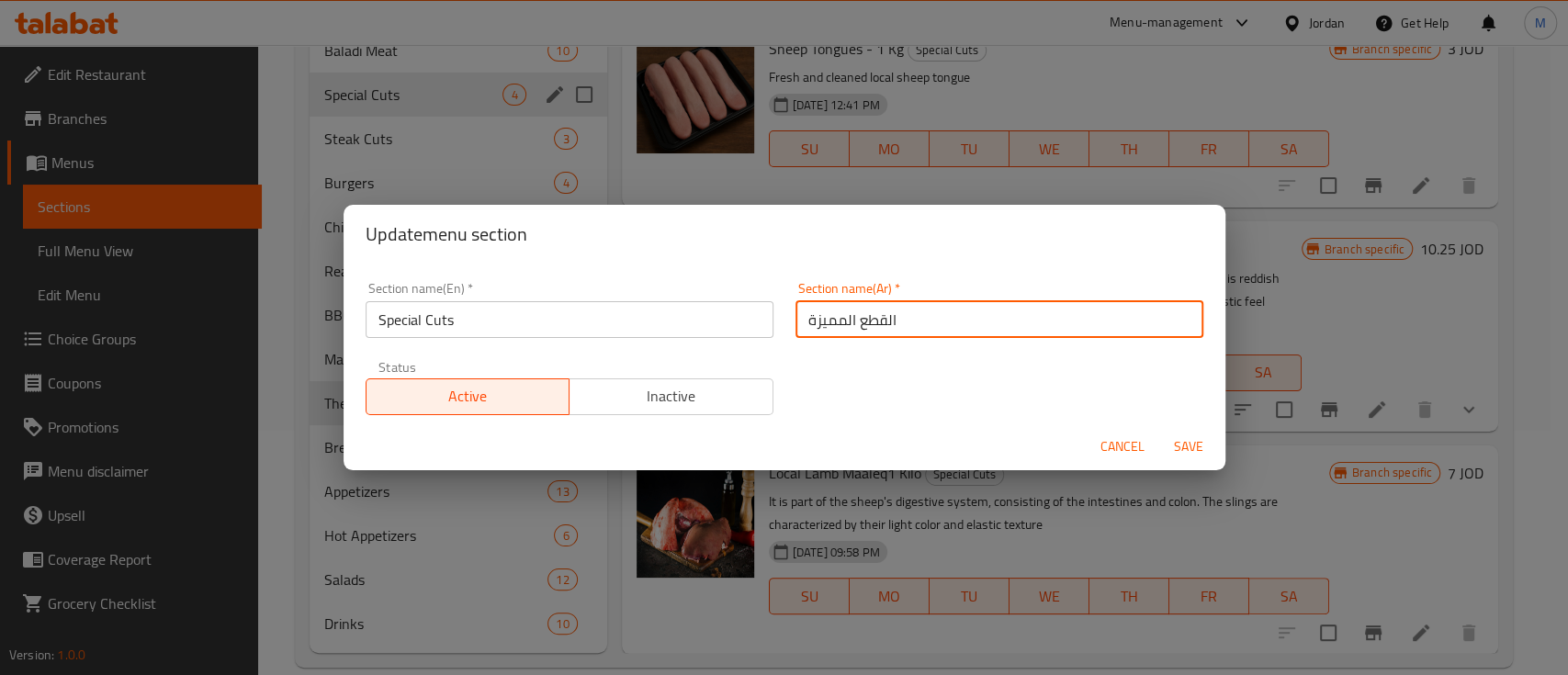
drag, startPoint x: 910, startPoint y: 312, endPoint x: 778, endPoint y: 311, distance: 132.0
click at [784, 311] on div "Section name(Ar)   * القطع المميزة Section name(Ar) *" at bounding box center [998, 309] width 430 height 78
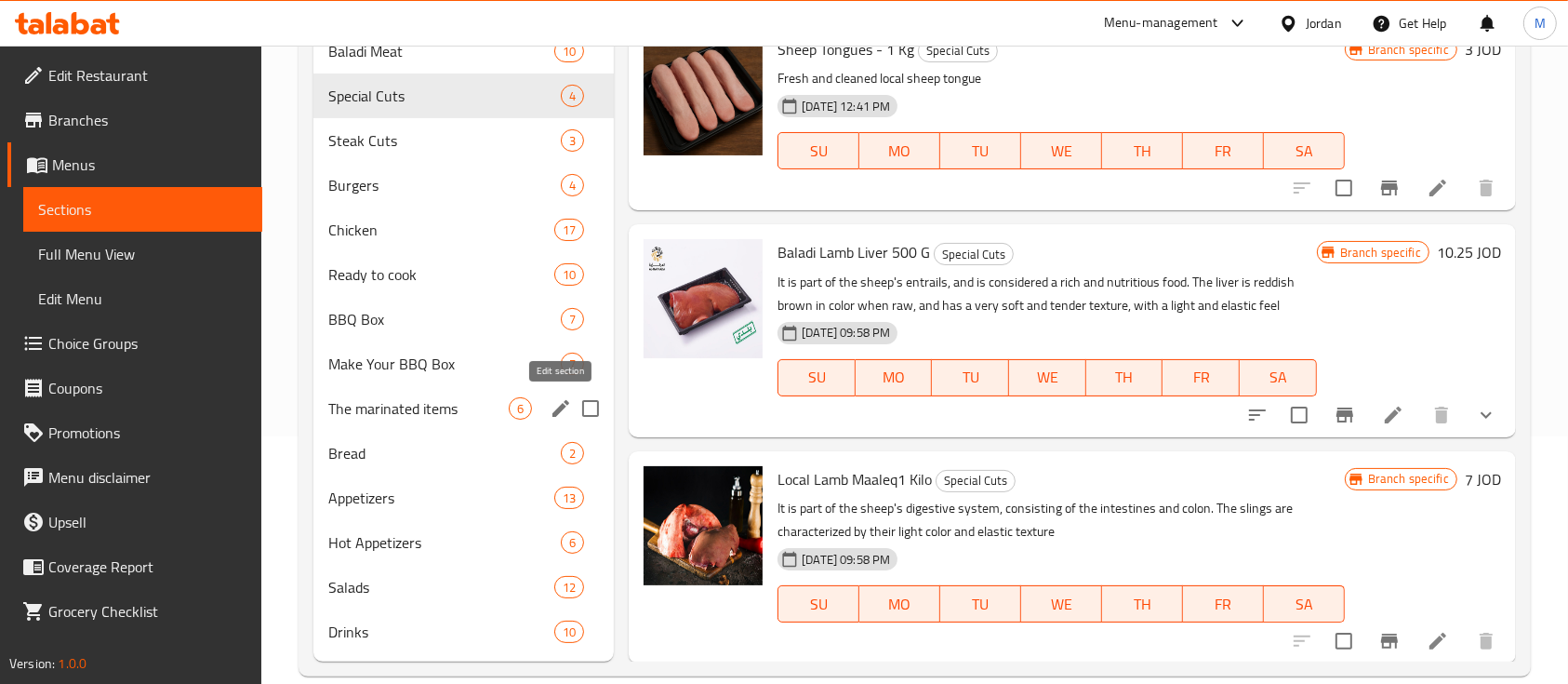
click at [553, 409] on icon "edit" at bounding box center [561, 408] width 22 height 22
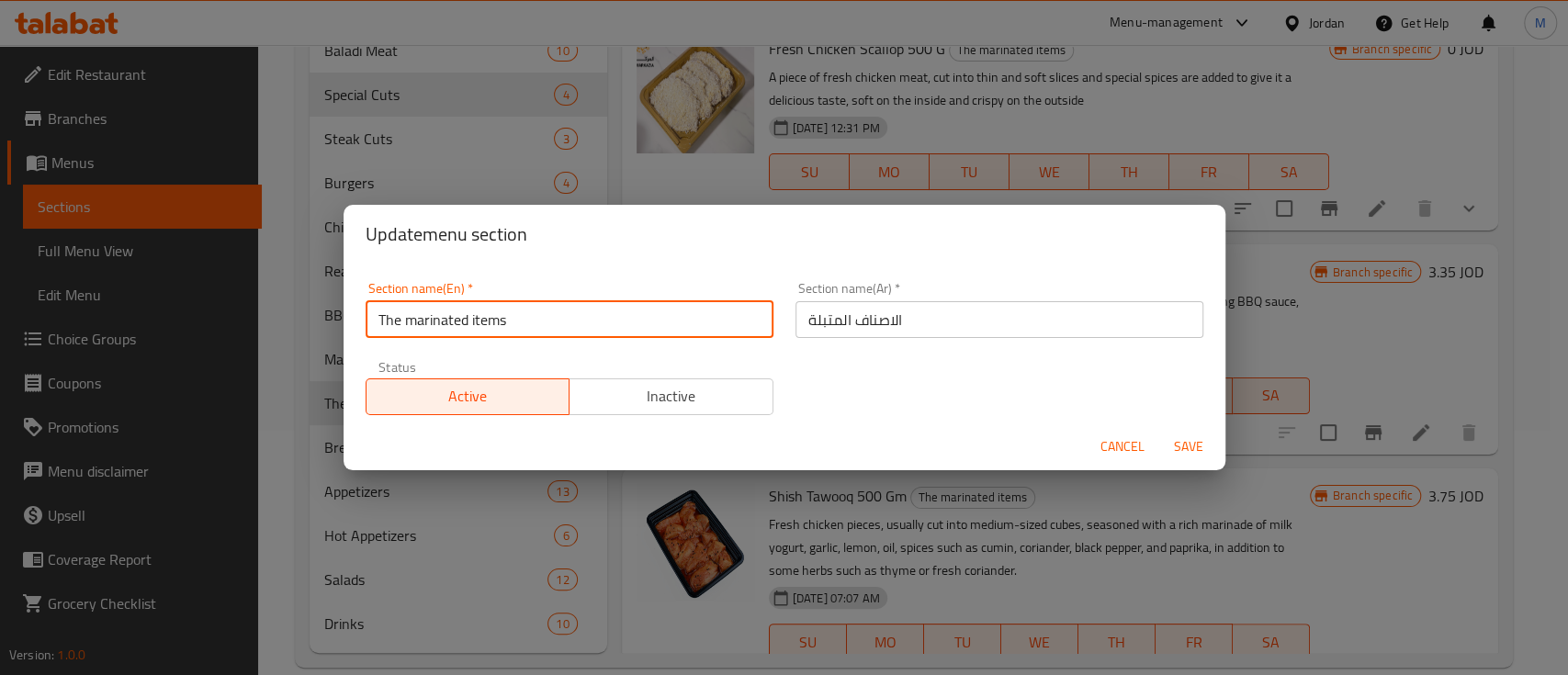
drag, startPoint x: 627, startPoint y: 320, endPoint x: 350, endPoint y: 330, distance: 277.2
click at [350, 330] on div "Section name(En)   * The marinated items Section name(En) * Section name(Ar)   …" at bounding box center [784, 342] width 882 height 159
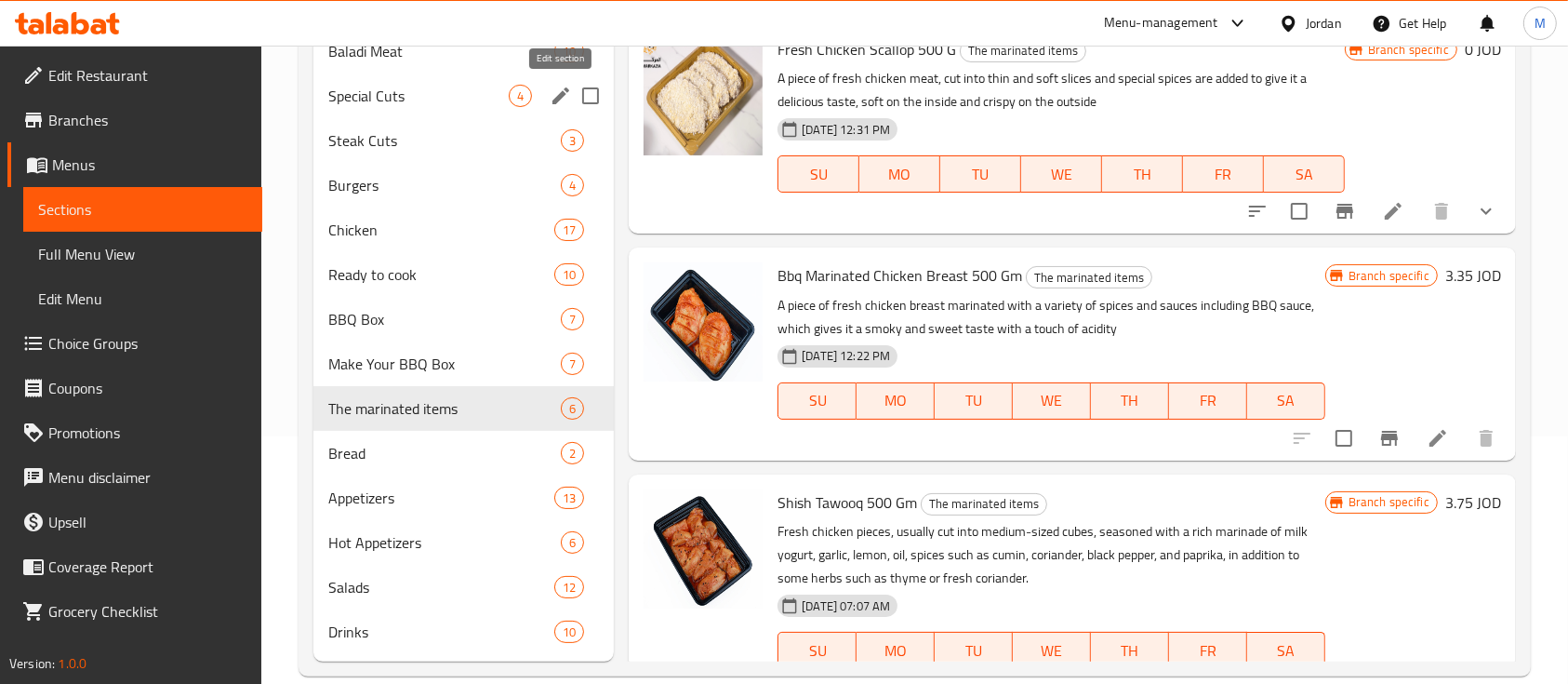
click at [558, 92] on icon "edit" at bounding box center [561, 96] width 22 height 22
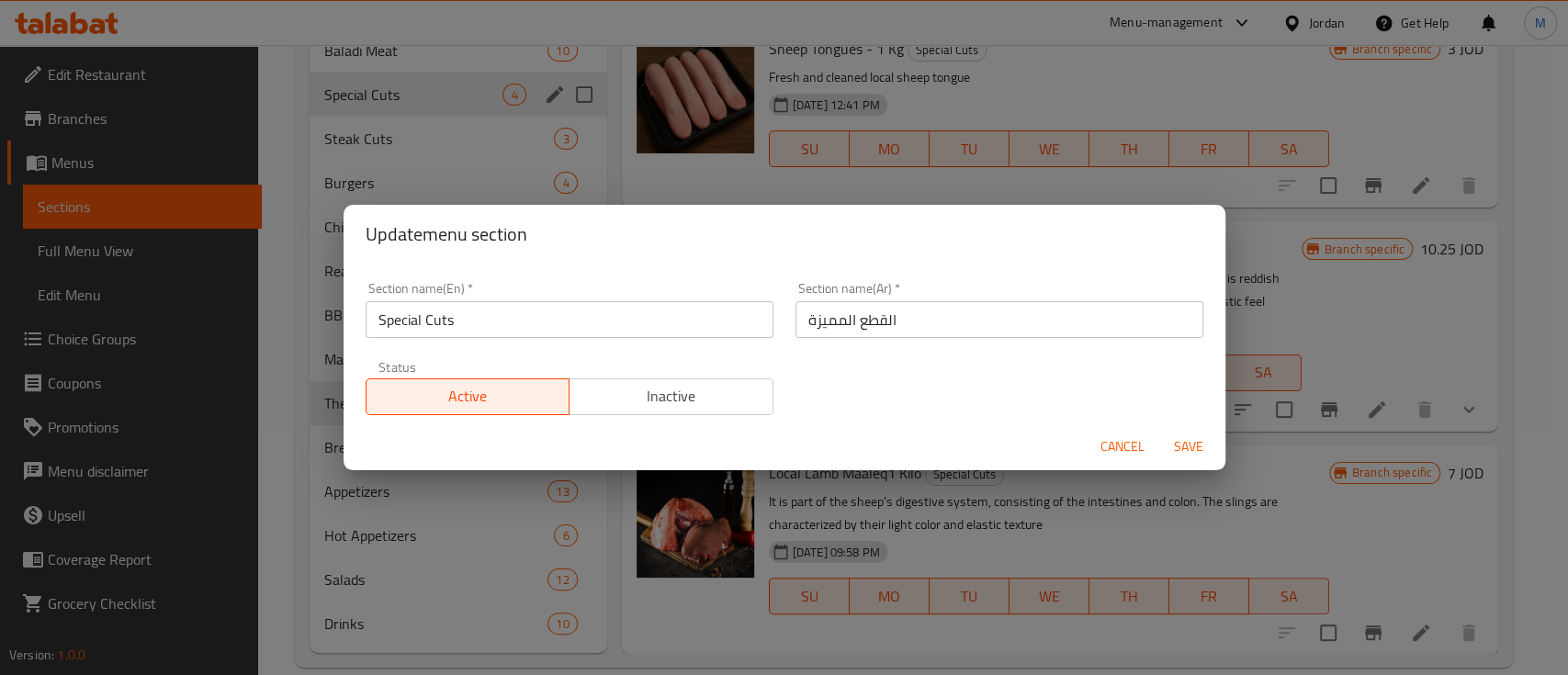
drag, startPoint x: 542, startPoint y: 323, endPoint x: 294, endPoint y: 336, distance: 248.3
click at [294, 336] on div "Update menu section Section name(En)   * Special Cuts Section name(En) * Sectio…" at bounding box center [784, 338] width 1568 height 675
